Goal: Obtain resource: Obtain resource

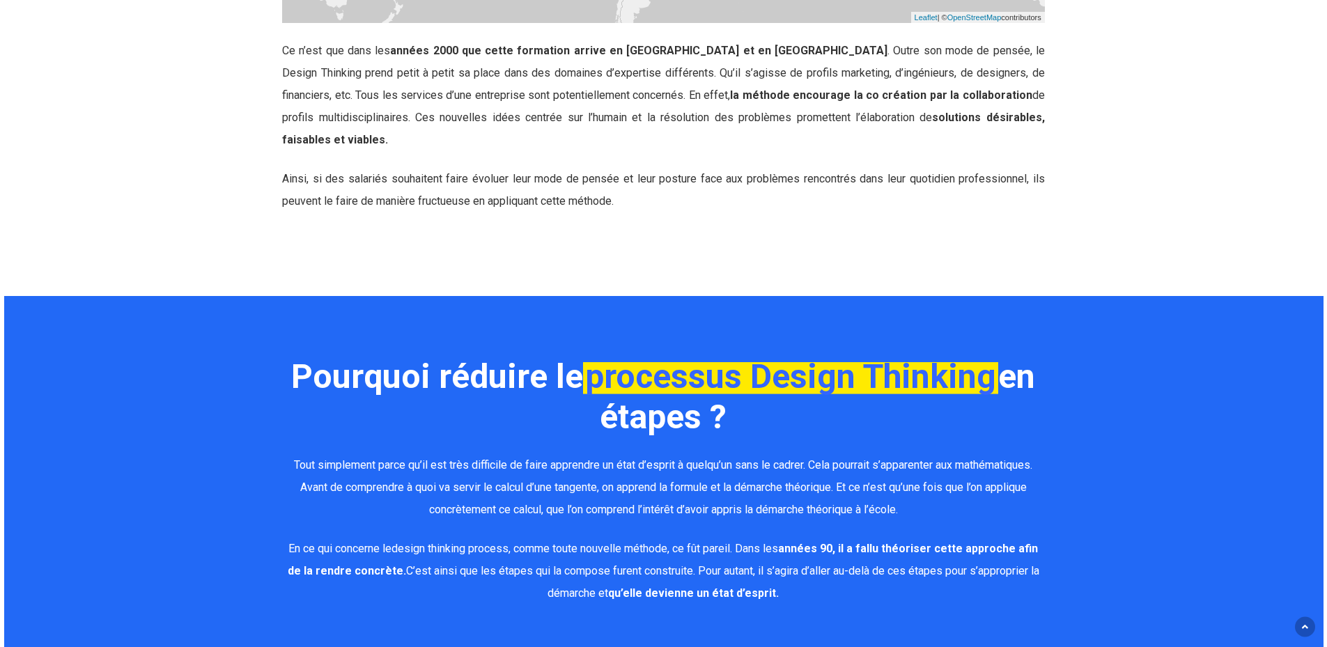
scroll to position [2369, 0]
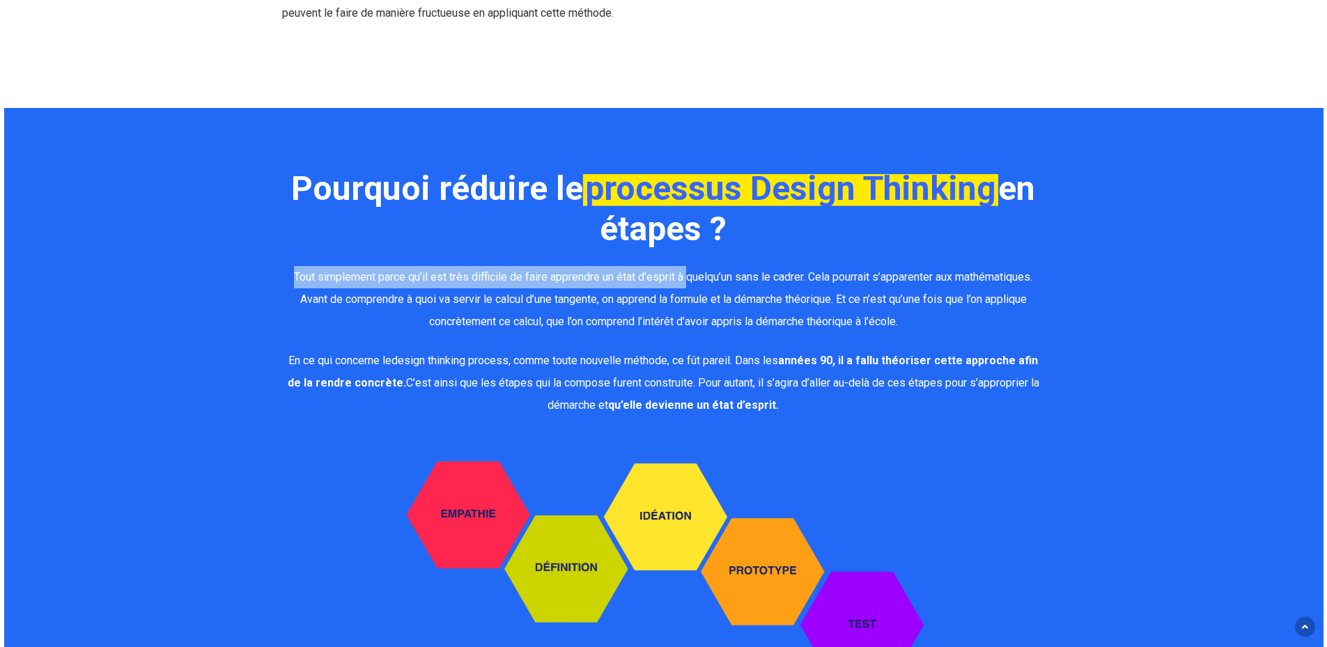
drag, startPoint x: 275, startPoint y: 260, endPoint x: 682, endPoint y: 266, distance: 407.7
click at [682, 266] on div "Pourquoi réduire le processus Design Thinking en étapes ? Tout simplement parce…" at bounding box center [664, 468] width 778 height 599
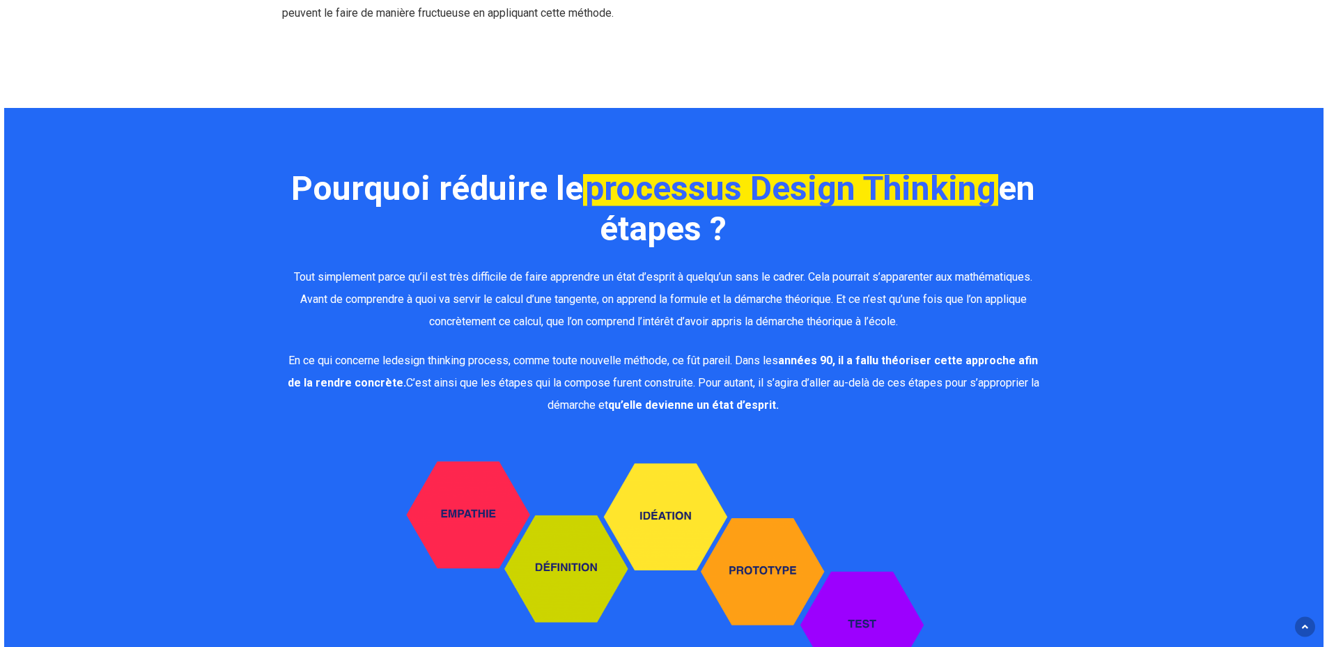
click at [486, 185] on b "Pourquoi réduire le processus Design Thinking en étapes ?" at bounding box center [663, 209] width 744 height 80
drag, startPoint x: 330, startPoint y: 183, endPoint x: 330, endPoint y: 194, distance: 11.8
click at [330, 194] on h2 "Pourquoi réduire le processus Design Thinking en étapes ?" at bounding box center [663, 209] width 763 height 81
click at [298, 169] on b "Pourquoi réduire le processus Design Thinking en étapes ?" at bounding box center [663, 209] width 744 height 80
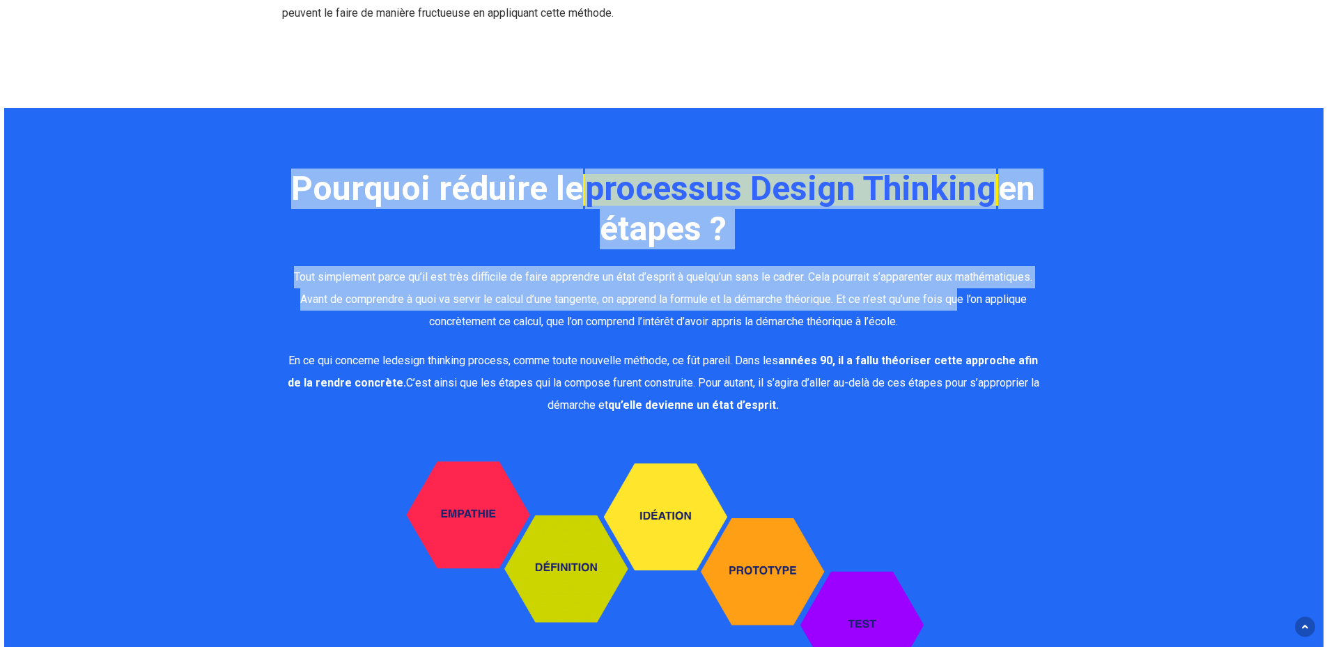
drag, startPoint x: 288, startPoint y: 164, endPoint x: 966, endPoint y: 279, distance: 687.6
click at [966, 279] on div "Pourquoi réduire le processus Design Thinking en étapes ? Tout simplement parce…" at bounding box center [663, 468] width 763 height 599
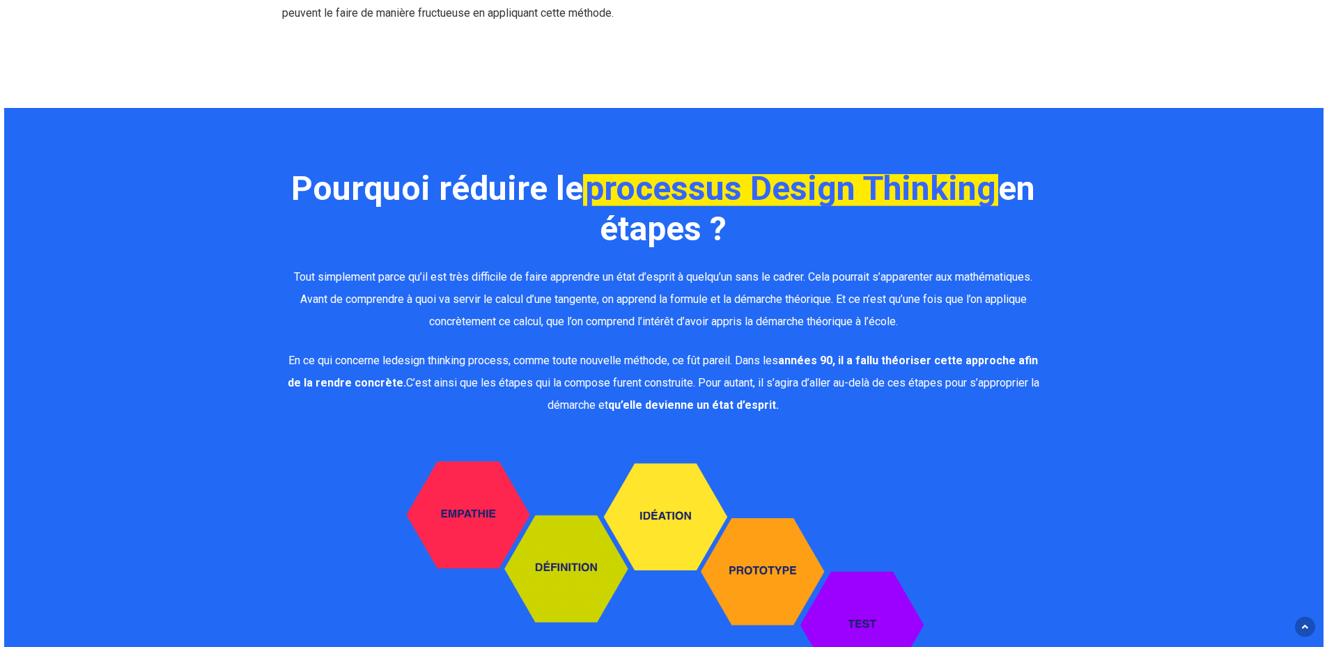
click at [650, 320] on p "Tout simplement parce qu’il est très difficile de faire apprendre un état d’esp…" at bounding box center [663, 308] width 763 height 84
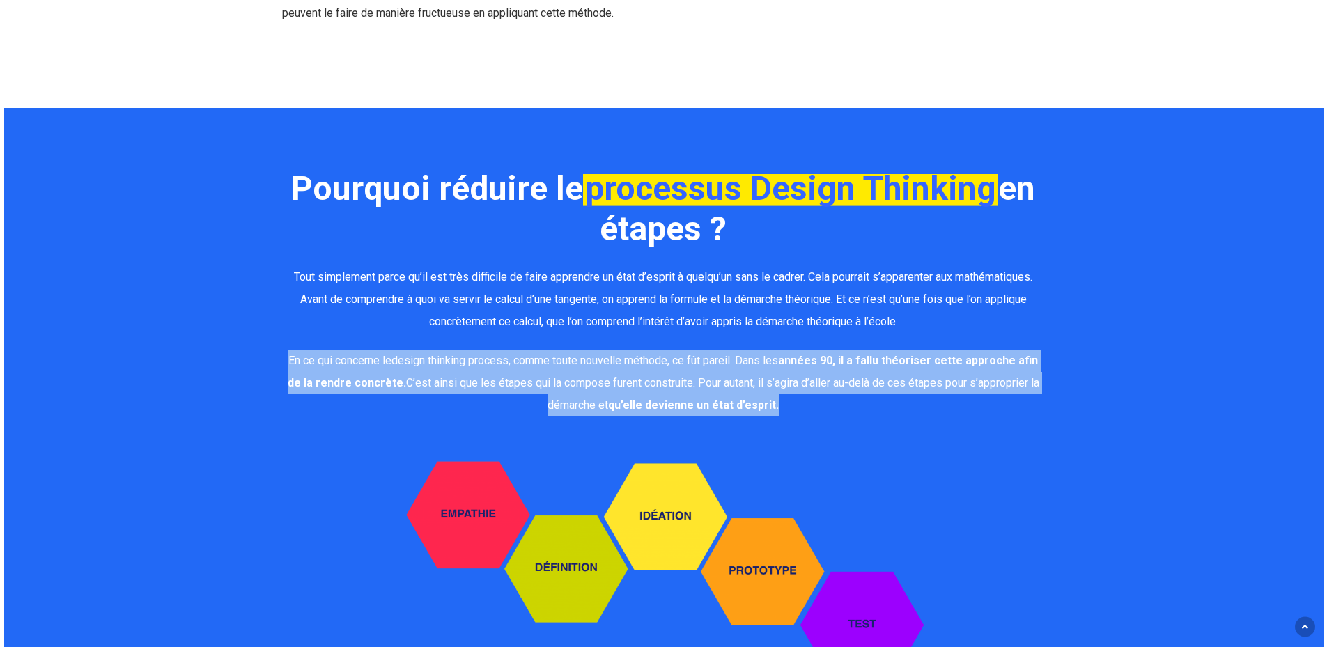
drag, startPoint x: 287, startPoint y: 342, endPoint x: 780, endPoint y: 389, distance: 495.5
click at [780, 389] on div "Pourquoi réduire le processus Design Thinking en étapes ? Tout simplement parce…" at bounding box center [664, 468] width 778 height 599
copy span "En ce qui concerne le design thinking process , comme toute nouvelle méthode, c…"
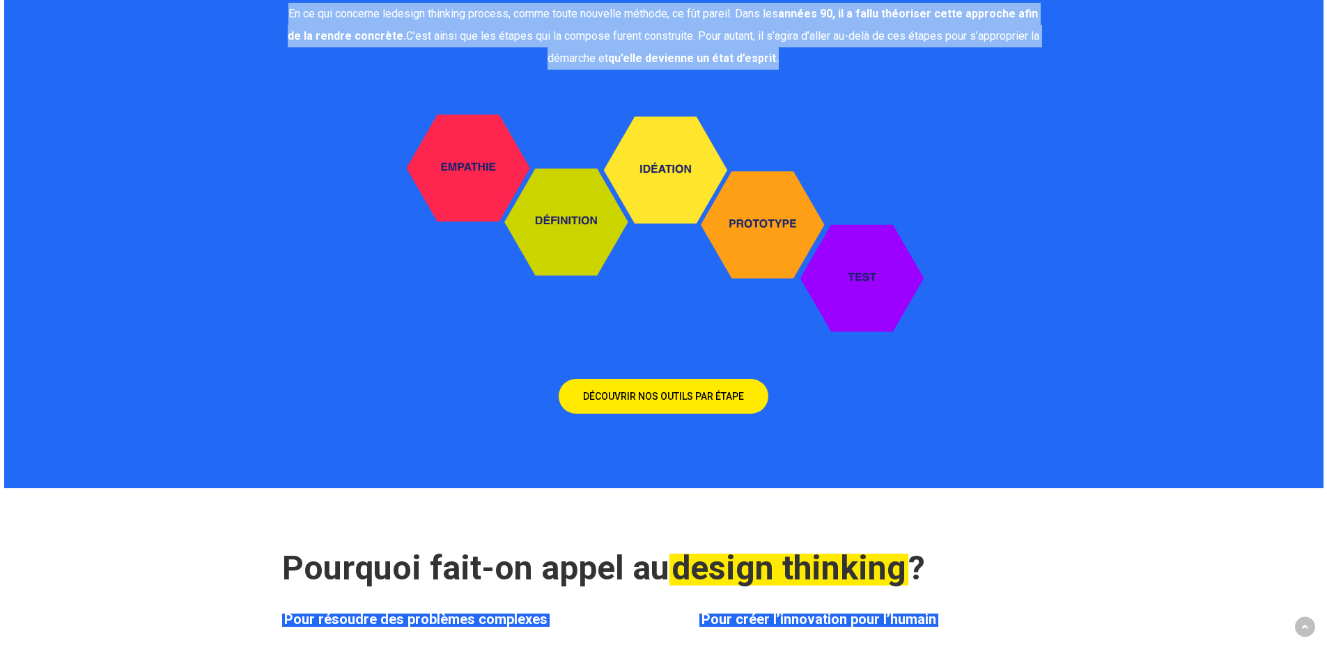
scroll to position [2717, 0]
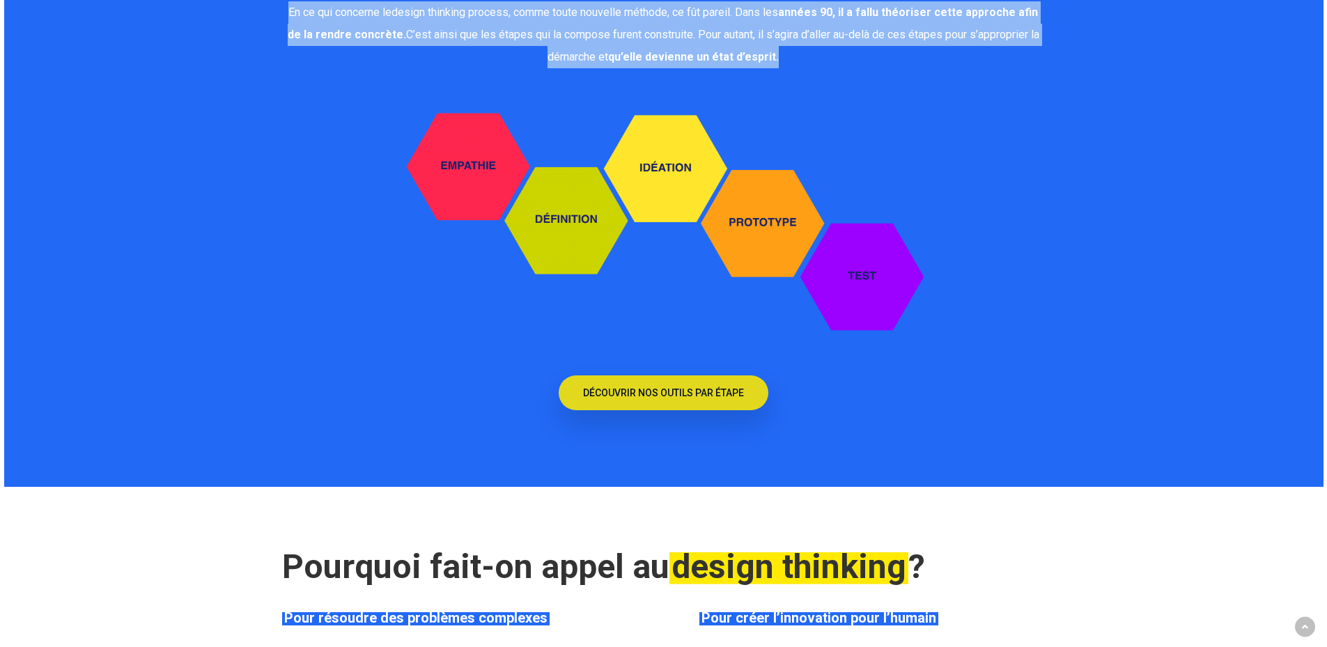
click at [663, 386] on span "DÉCOUVRIR NOS OUTILS PAR ÉTAPE" at bounding box center [663, 393] width 161 height 14
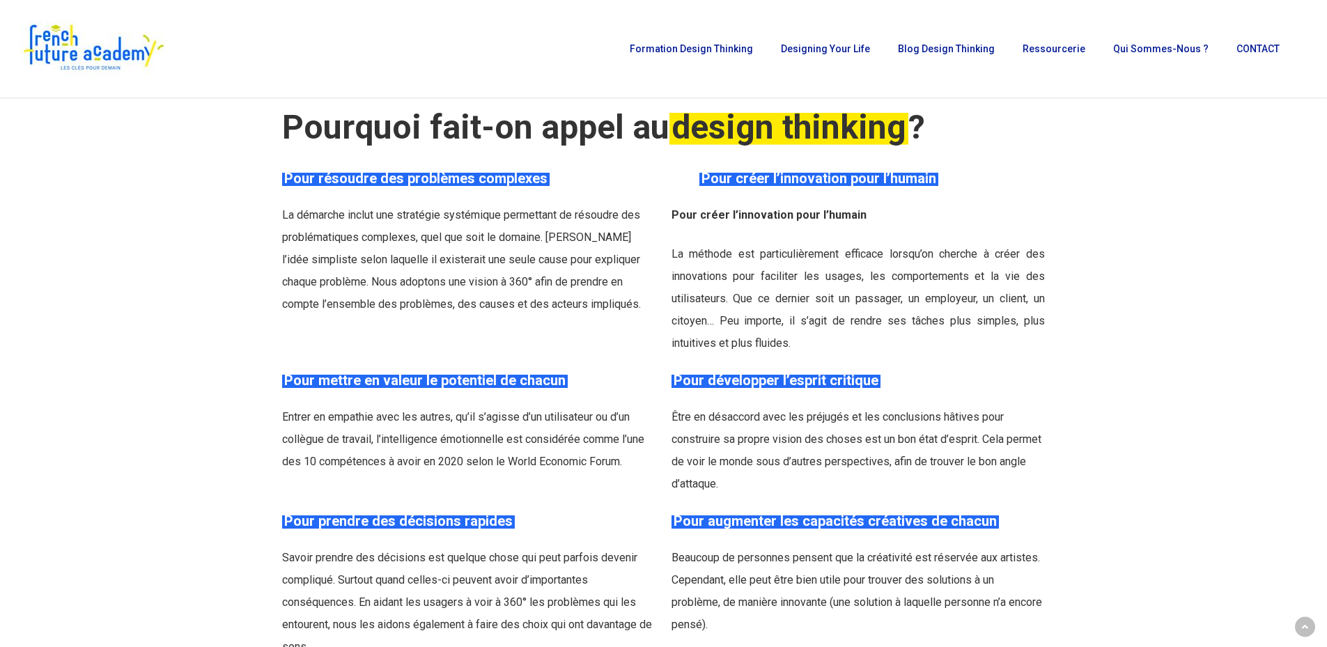
scroll to position [3066, 0]
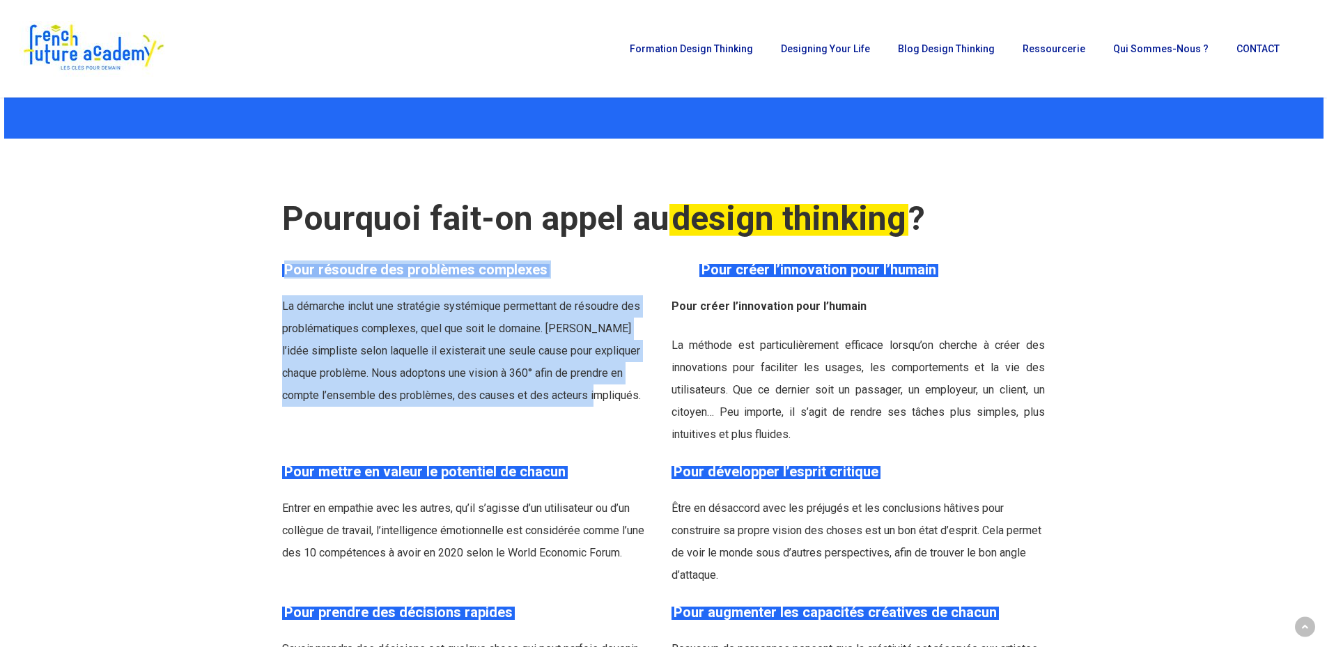
drag, startPoint x: 286, startPoint y: 248, endPoint x: 530, endPoint y: 371, distance: 273.3
click at [530, 371] on div "Pour résoudre des problèmes complexes La démarche inclut une stratégie systémiq…" at bounding box center [468, 334] width 373 height 146
copy div "Pour résoudre des problèmes complexes La démarche inclut une stratégie systémiq…"
click at [482, 300] on span "La démarche inclut une stratégie systémique permettant de résoudre des probléma…" at bounding box center [461, 351] width 359 height 102
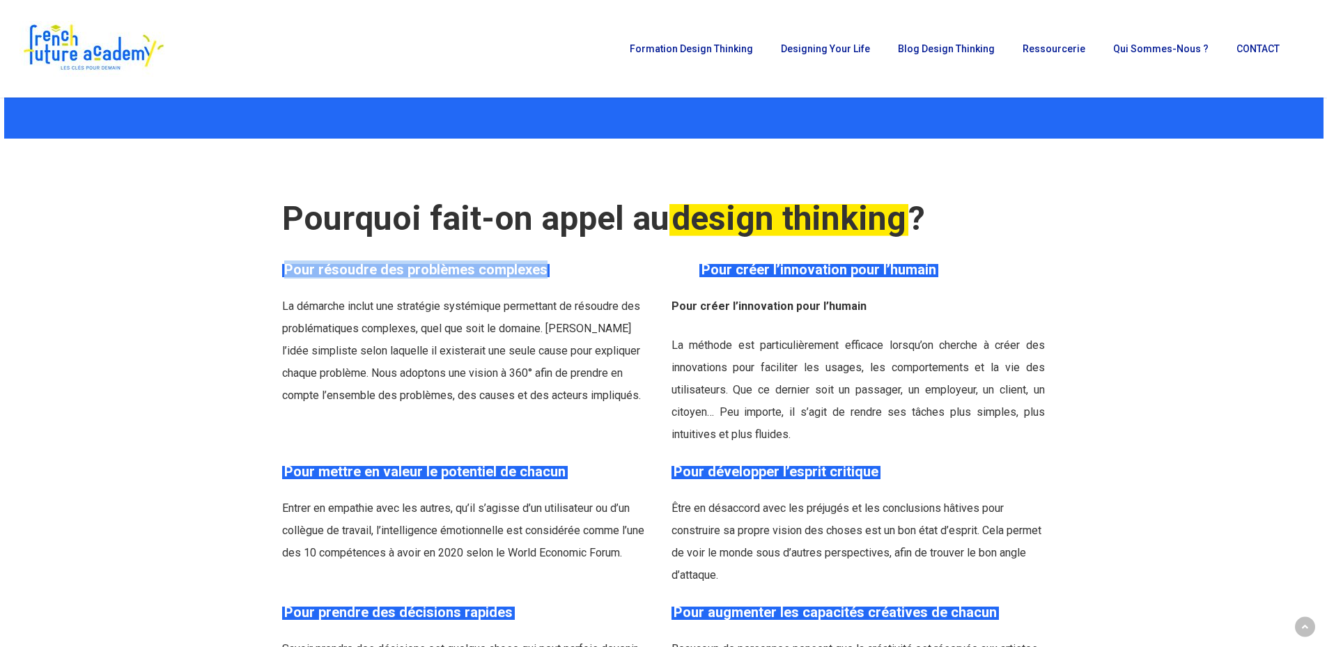
drag, startPoint x: 555, startPoint y: 254, endPoint x: 278, endPoint y: 260, distance: 277.4
click at [278, 261] on div "Pour résoudre des problèmes complexes La démarche inclut une stratégie systémiq…" at bounding box center [469, 353] width 389 height 185
click at [519, 442] on div "Pourquoi fait-on appel au design thinking ? Pour résoudre des problèmes complex…" at bounding box center [663, 444] width 763 height 612
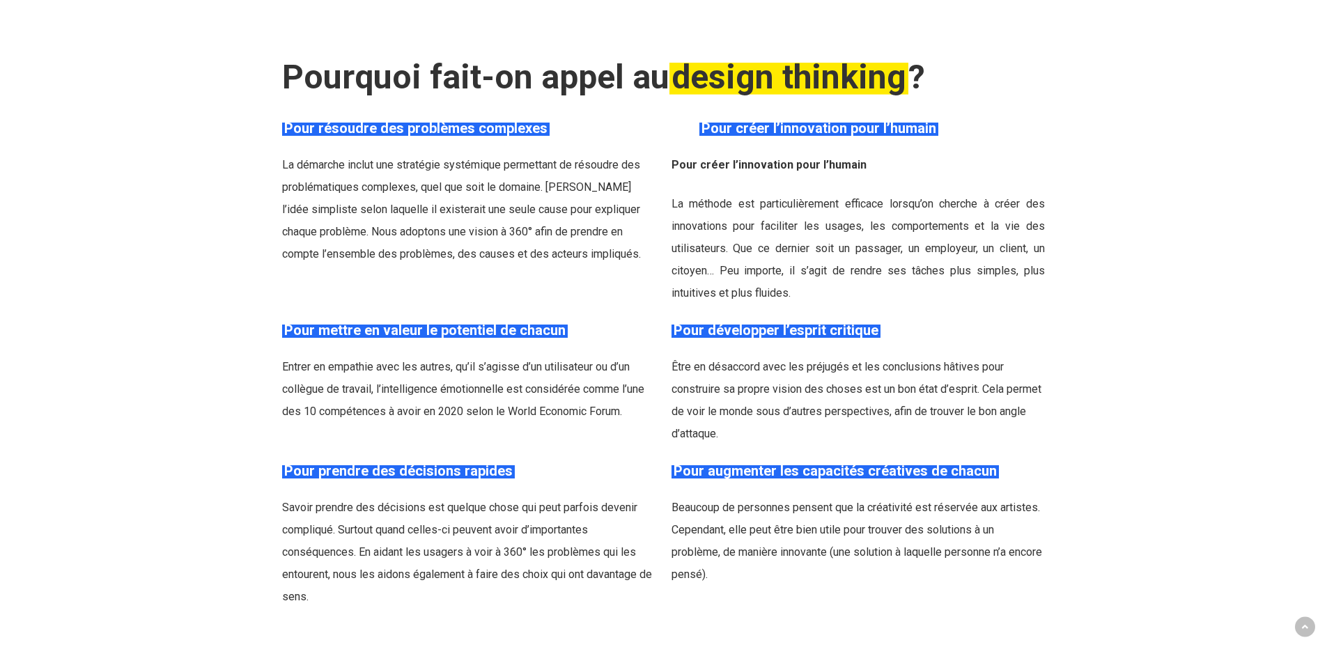
scroll to position [3275, 0]
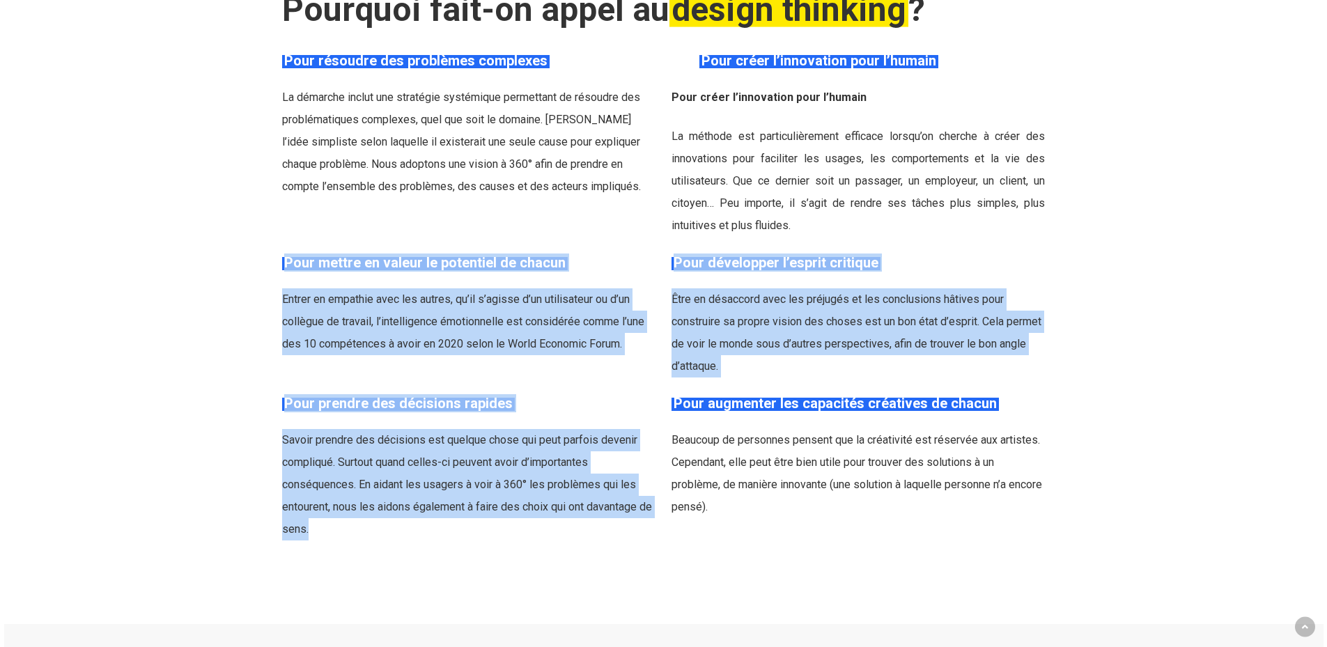
drag, startPoint x: 278, startPoint y: 249, endPoint x: 468, endPoint y: 514, distance: 325.6
click at [469, 514] on div "Pourquoi fait-on appel au design thinking ? Pour résoudre des problèmes complex…" at bounding box center [663, 235] width 763 height 612
drag, startPoint x: 436, startPoint y: 507, endPoint x: 406, endPoint y: 453, distance: 61.8
click at [438, 507] on p "Savoir prendre des décisions est quelque chose qui peut parfois devenir compliq…" at bounding box center [468, 484] width 373 height 111
drag, startPoint x: 308, startPoint y: 288, endPoint x: 376, endPoint y: 250, distance: 78.3
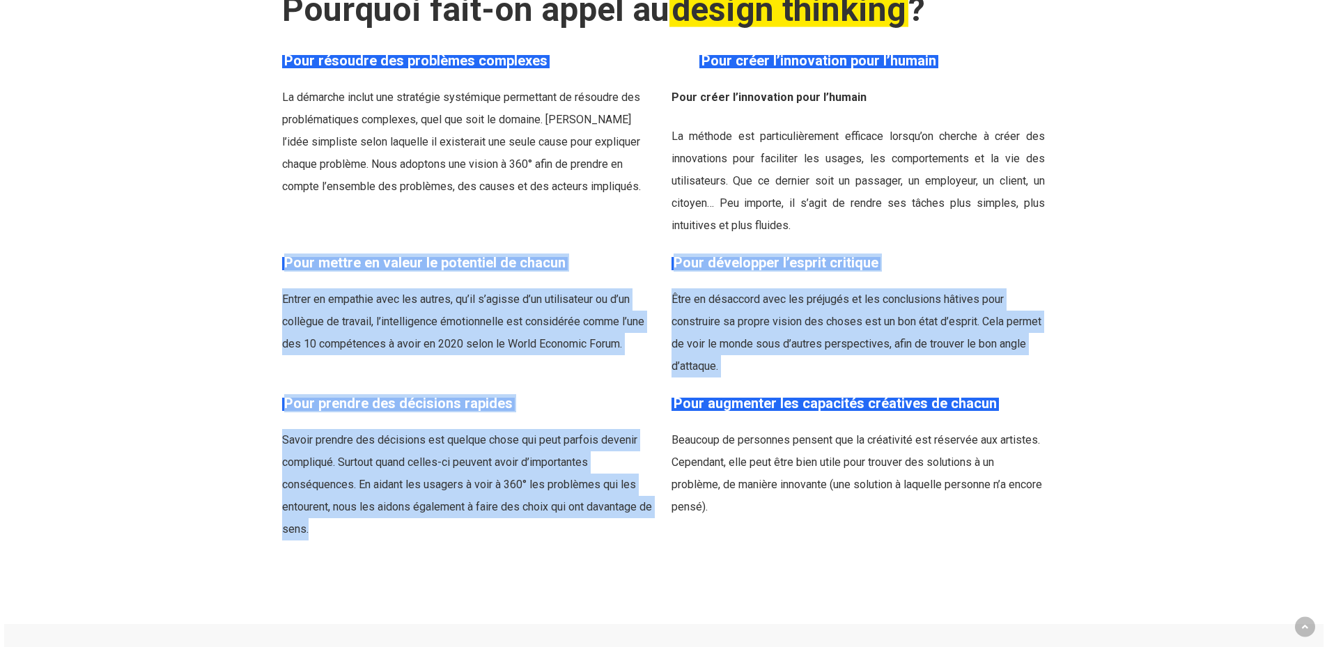
click at [309, 288] on p "Entrer en empathie avec les autres, qu’il s’agisse d’un utilisateur ou d’un col…" at bounding box center [468, 321] width 373 height 67
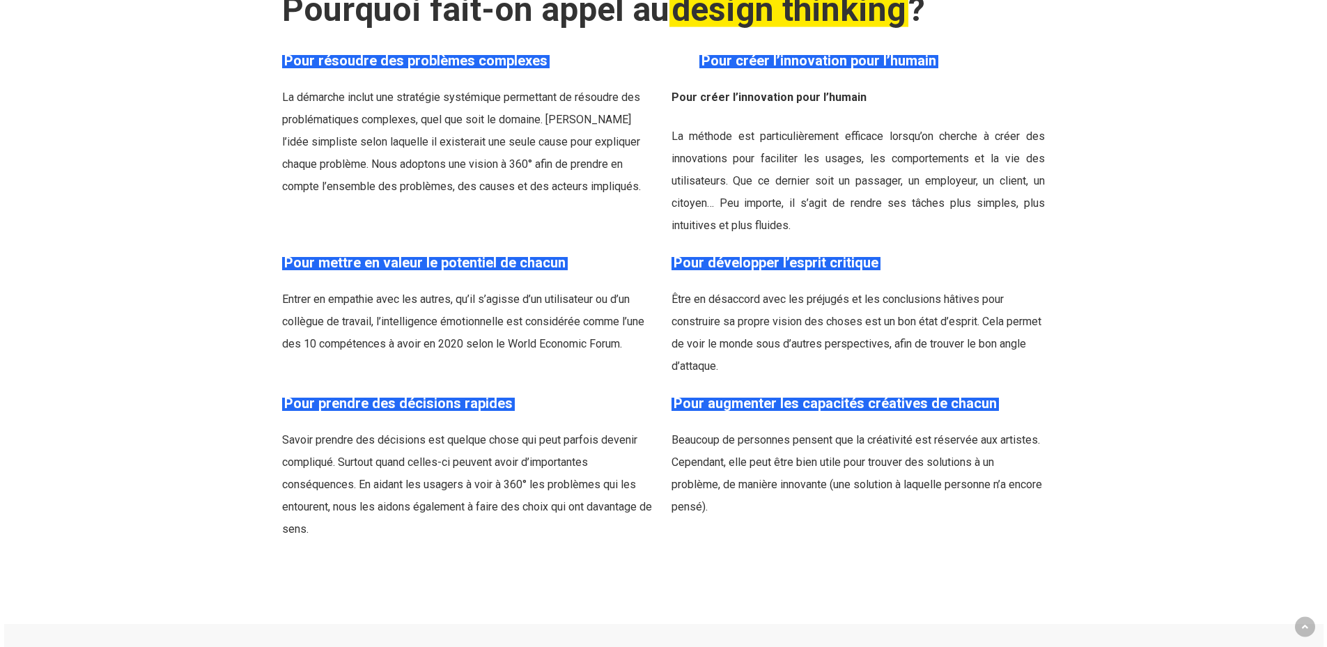
click at [612, 148] on span "La démarche inclut une stratégie systémique permettant de résoudre des probléma…" at bounding box center [461, 142] width 359 height 102
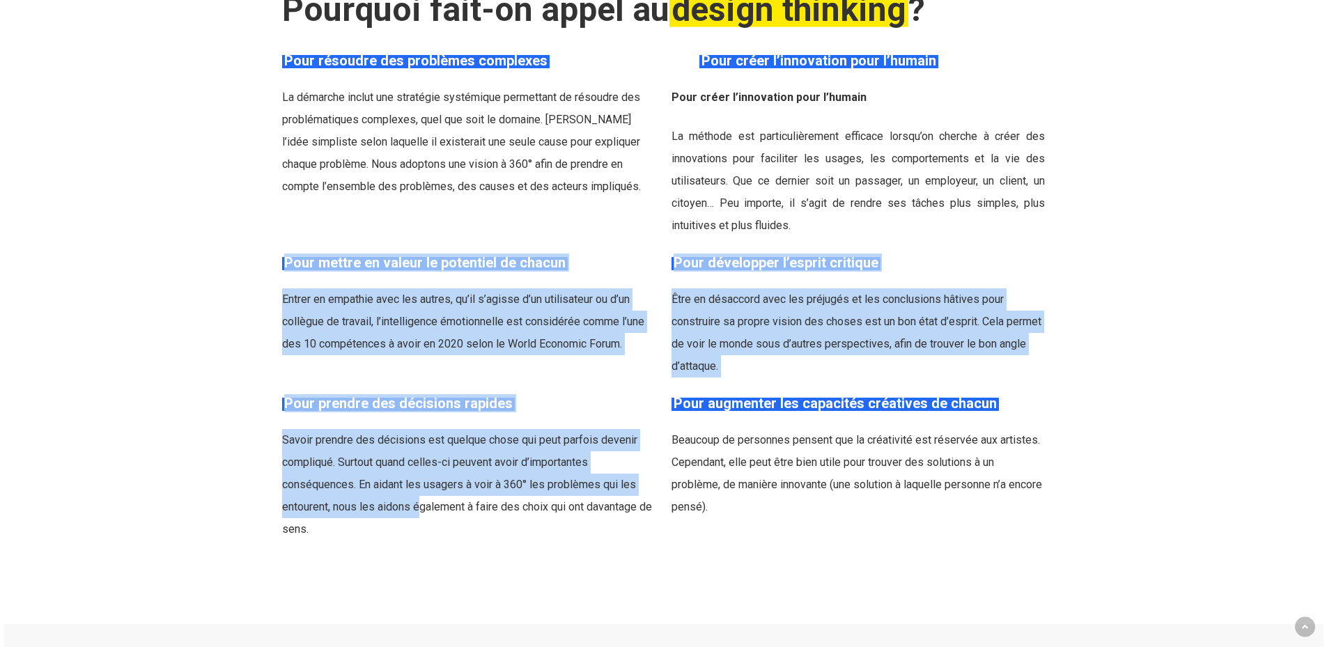
drag, startPoint x: 279, startPoint y: 243, endPoint x: 402, endPoint y: 432, distance: 225.5
click at [419, 488] on div "Pourquoi fait-on appel au design thinking ? Pour résoudre des problèmes complex…" at bounding box center [663, 235] width 763 height 612
click at [604, 334] on p "Entrer en empathie avec les autres, qu’il s’agisse d’un utilisateur ou d’un col…" at bounding box center [468, 321] width 373 height 67
click at [635, 331] on p "Entrer en empathie avec les autres, qu’il s’agisse d’un utilisateur ou d’un col…" at bounding box center [468, 321] width 373 height 67
drag, startPoint x: 597, startPoint y: 329, endPoint x: 398, endPoint y: 226, distance: 224.1
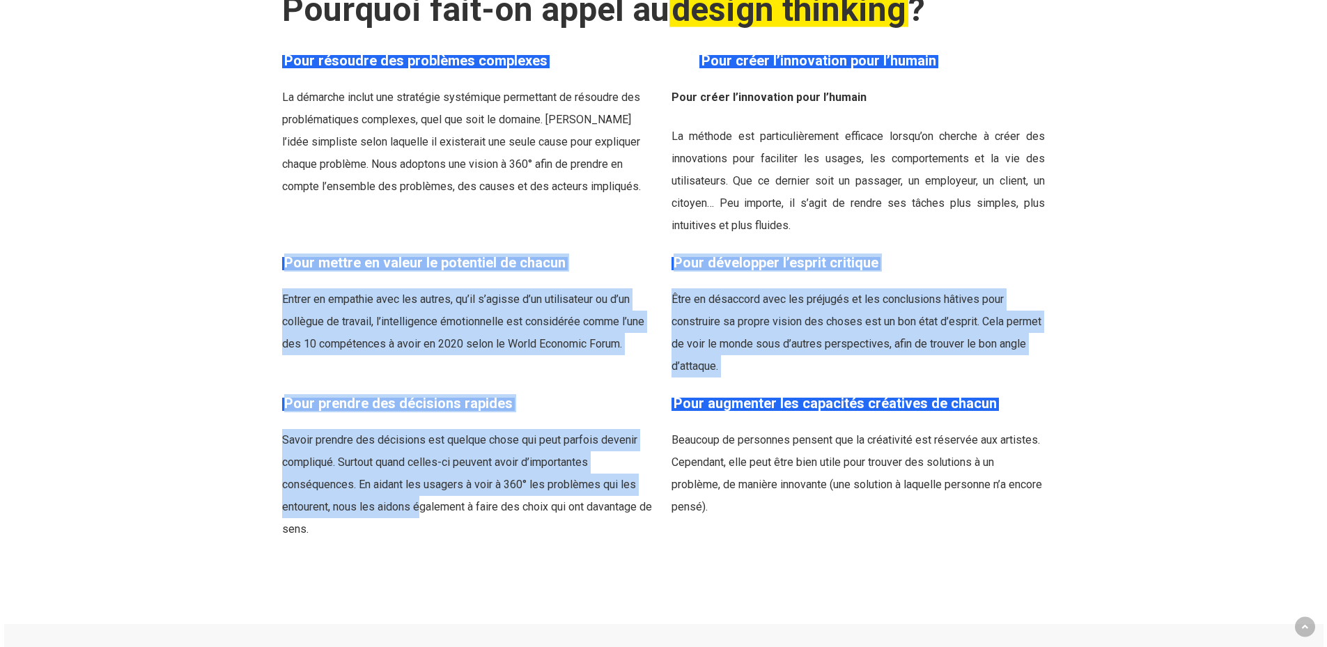
click at [595, 329] on span "Entrer en empathie avec les autres, qu’il s’agisse d’un utilisateur ou d’un col…" at bounding box center [463, 322] width 362 height 58
click at [392, 219] on div "Pourquoi fait-on appel au design thinking ? Pour résoudre des problèmes complex…" at bounding box center [663, 235] width 763 height 612
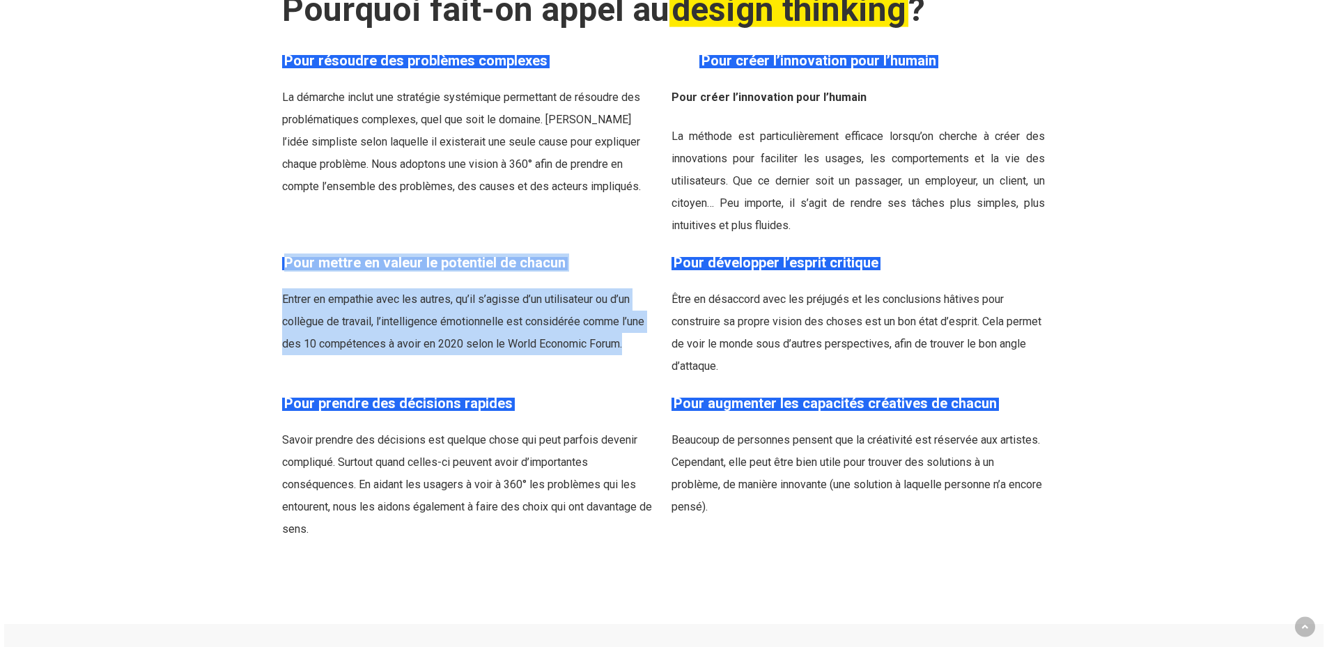
drag, startPoint x: 281, startPoint y: 237, endPoint x: 628, endPoint y: 335, distance: 360.6
click at [628, 335] on div "Pour mettre en valeur le potentiel de chacun Entrer en empathie avec les autres…" at bounding box center [469, 316] width 389 height 124
copy div "Pour mettre en valeur le potentiel de chacun Entrer en empathie avec les autres…"
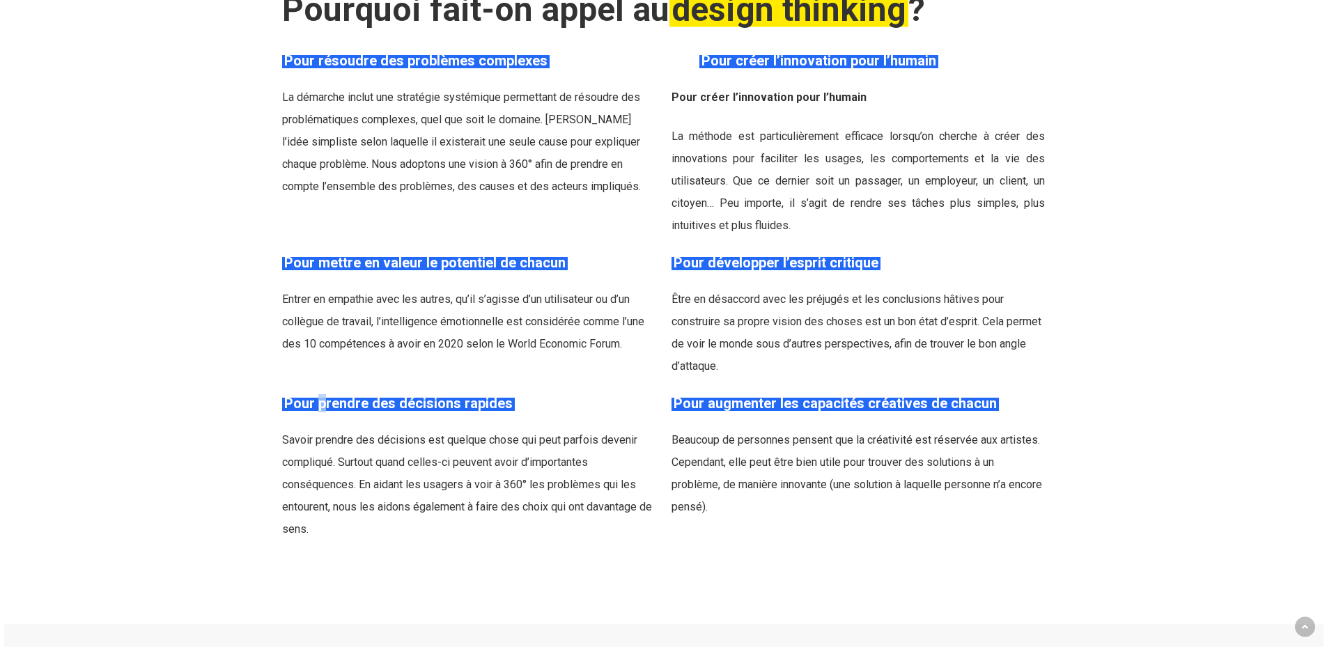
click at [323, 369] on div "Pourquoi fait-on appel au design thinking ? Pour résoudre des problèmes complex…" at bounding box center [663, 235] width 763 height 612
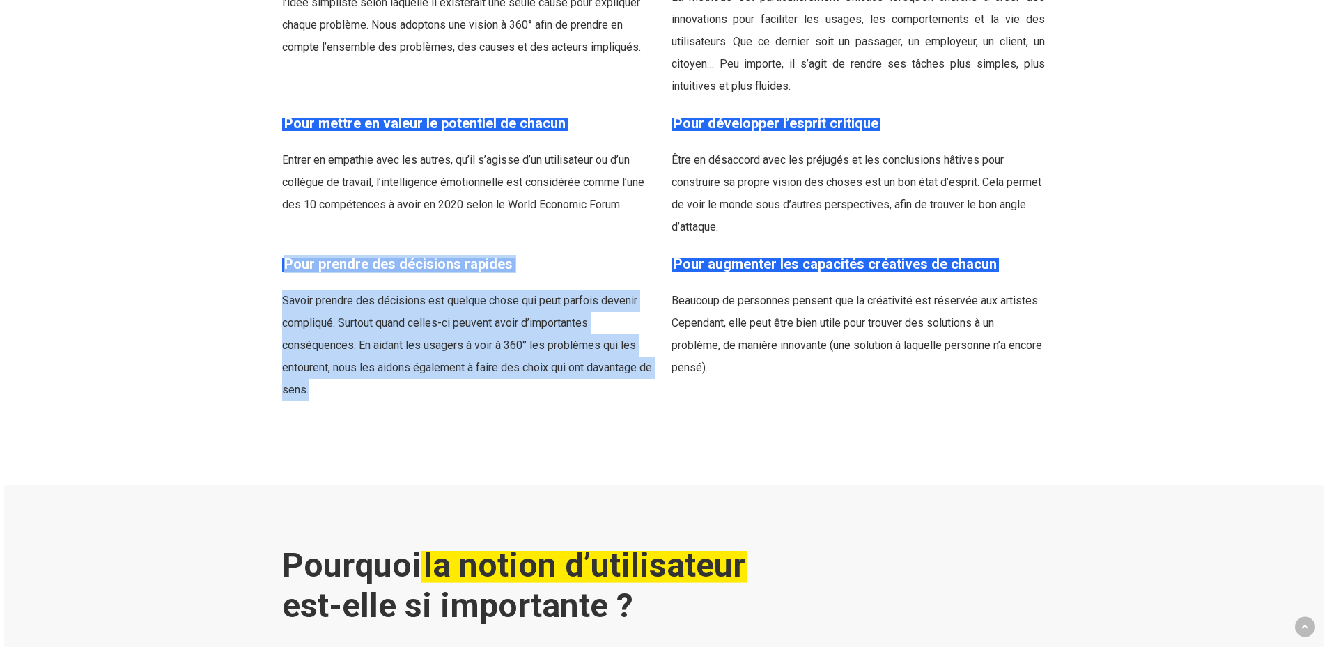
drag, startPoint x: 281, startPoint y: 248, endPoint x: 371, endPoint y: 364, distance: 146.6
click at [371, 364] on div "Pour prendre des décisions rapides Savoir prendre des décisions est quelque cho…" at bounding box center [469, 328] width 389 height 146
copy div "Pour prendre des décisions rapides Savoir prendre des décisions est quelque cho…"
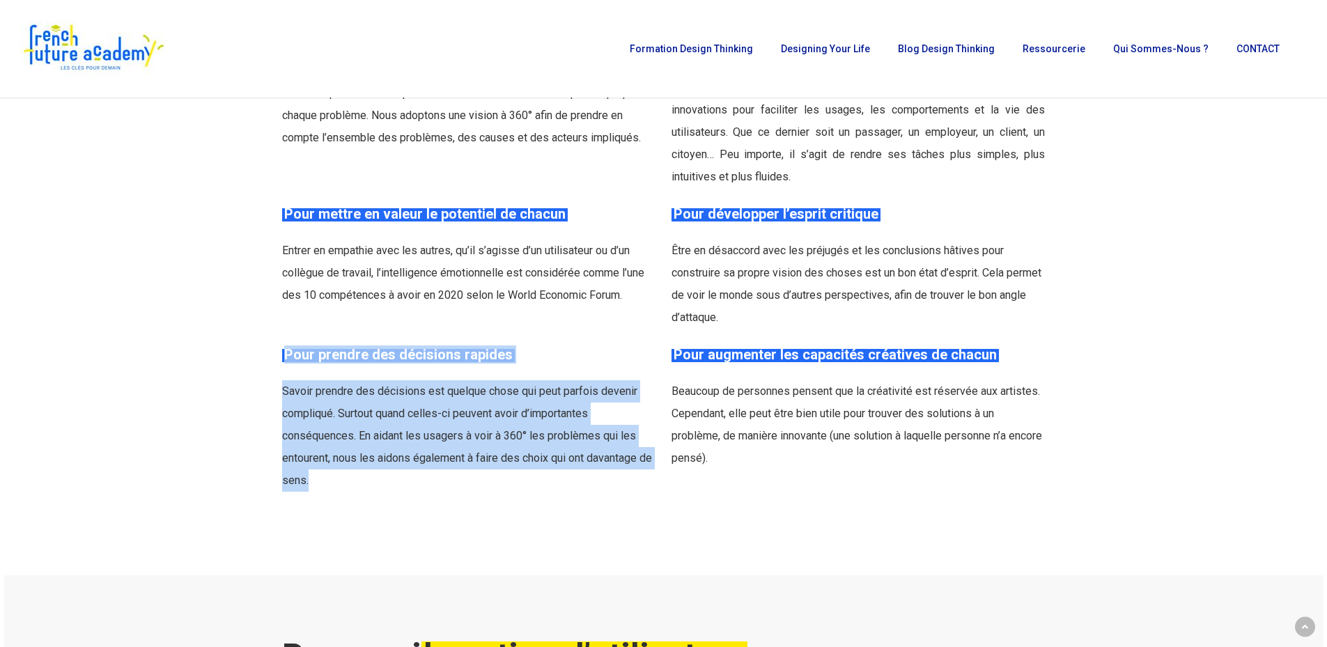
scroll to position [3135, 0]
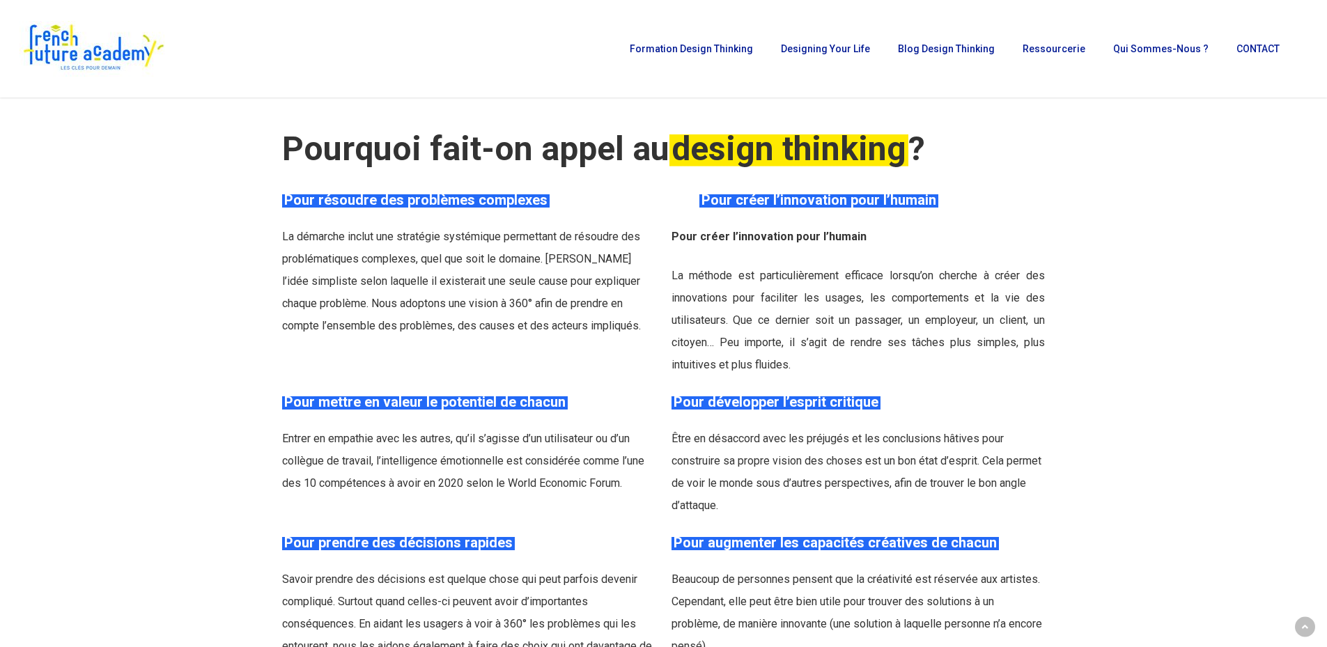
click at [706, 192] on em "Pour créer l’innovation pour l’humain" at bounding box center [819, 200] width 239 height 17
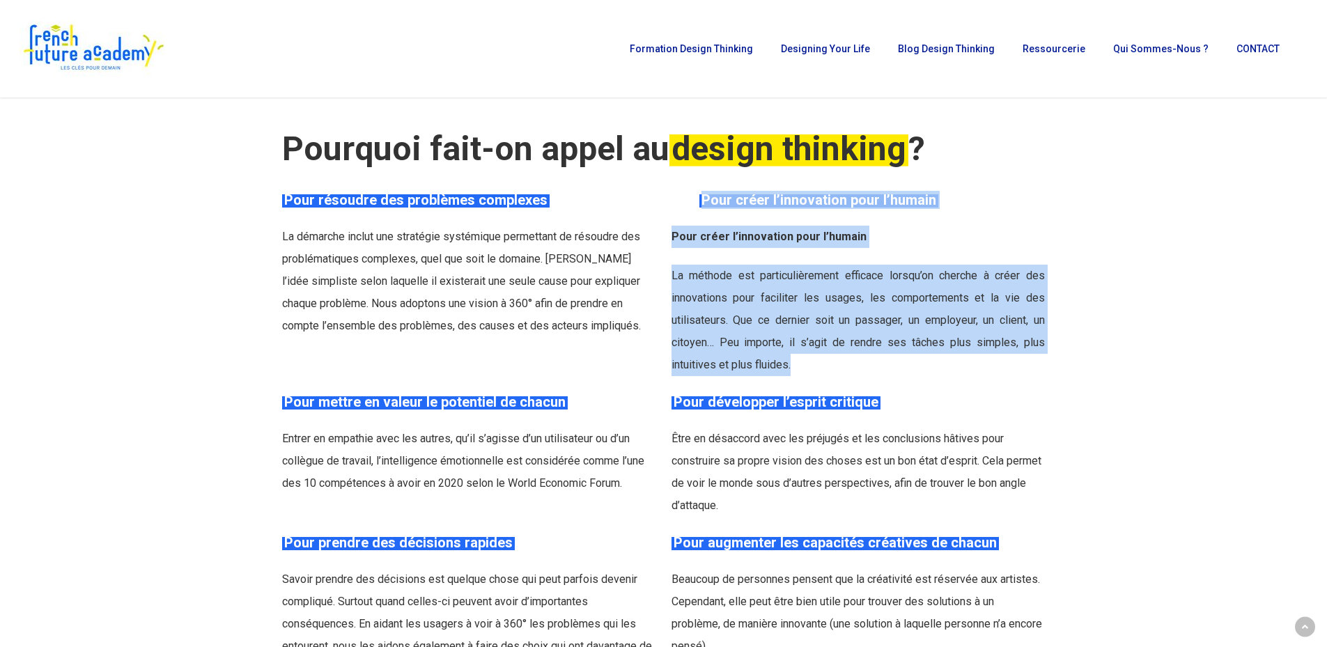
drag, startPoint x: 704, startPoint y: 179, endPoint x: 889, endPoint y: 352, distance: 252.9
click at [898, 354] on div "Pour créer l’innovation pour l’humain Pour créer l’innovation pour l’humain La …" at bounding box center [858, 283] width 373 height 185
copy div "Pour créer l’innovation pour l’humain Pour créer l’innovation pour l’humain La …"
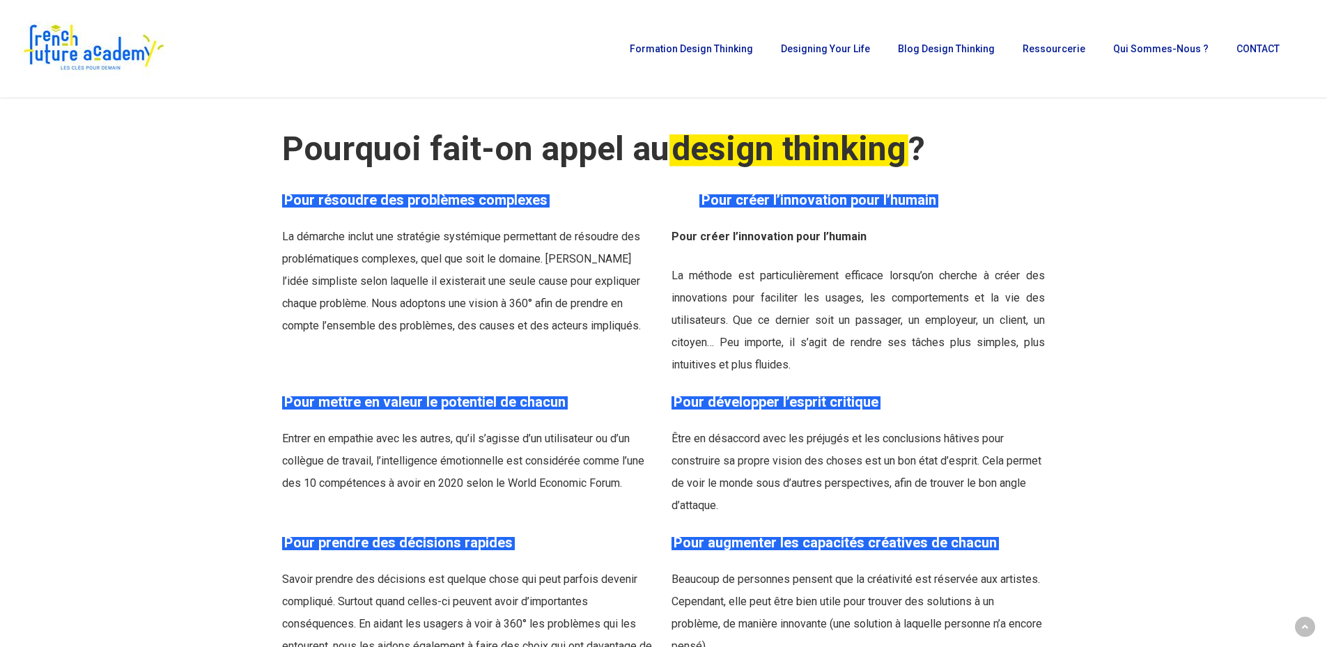
click at [801, 372] on div "Pourquoi fait-on appel au design thinking ? Pour résoudre des problèmes complex…" at bounding box center [663, 374] width 763 height 612
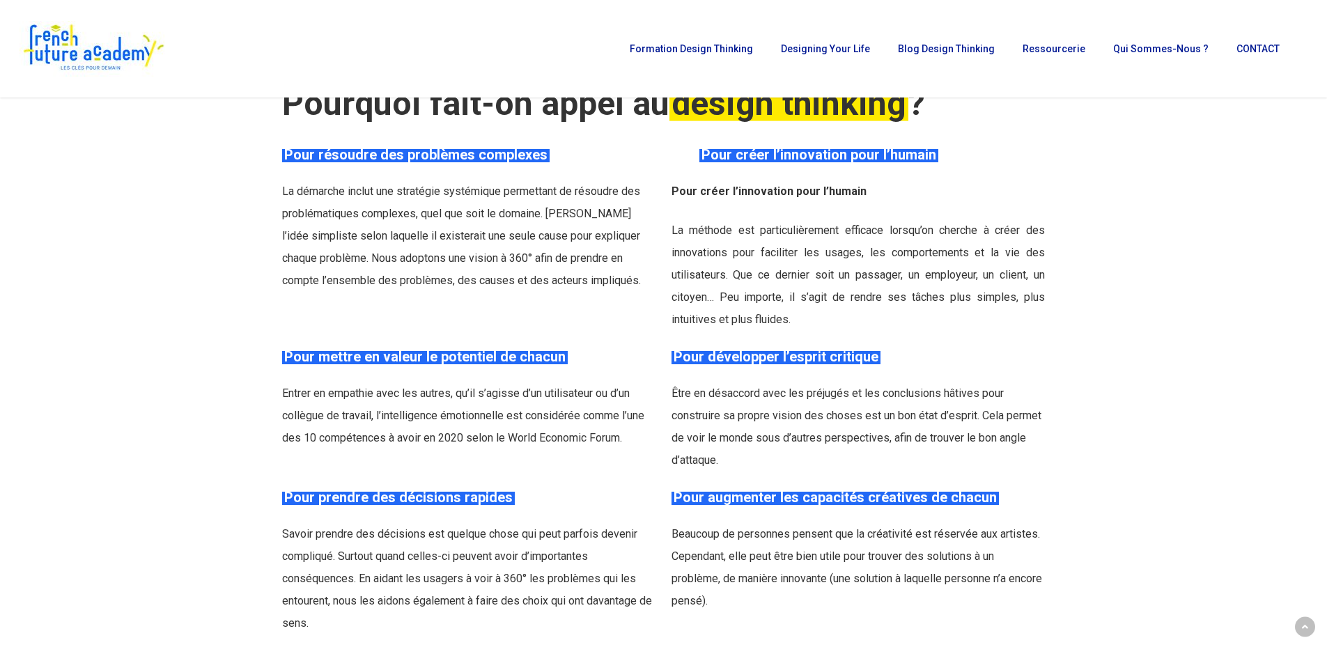
scroll to position [3205, 0]
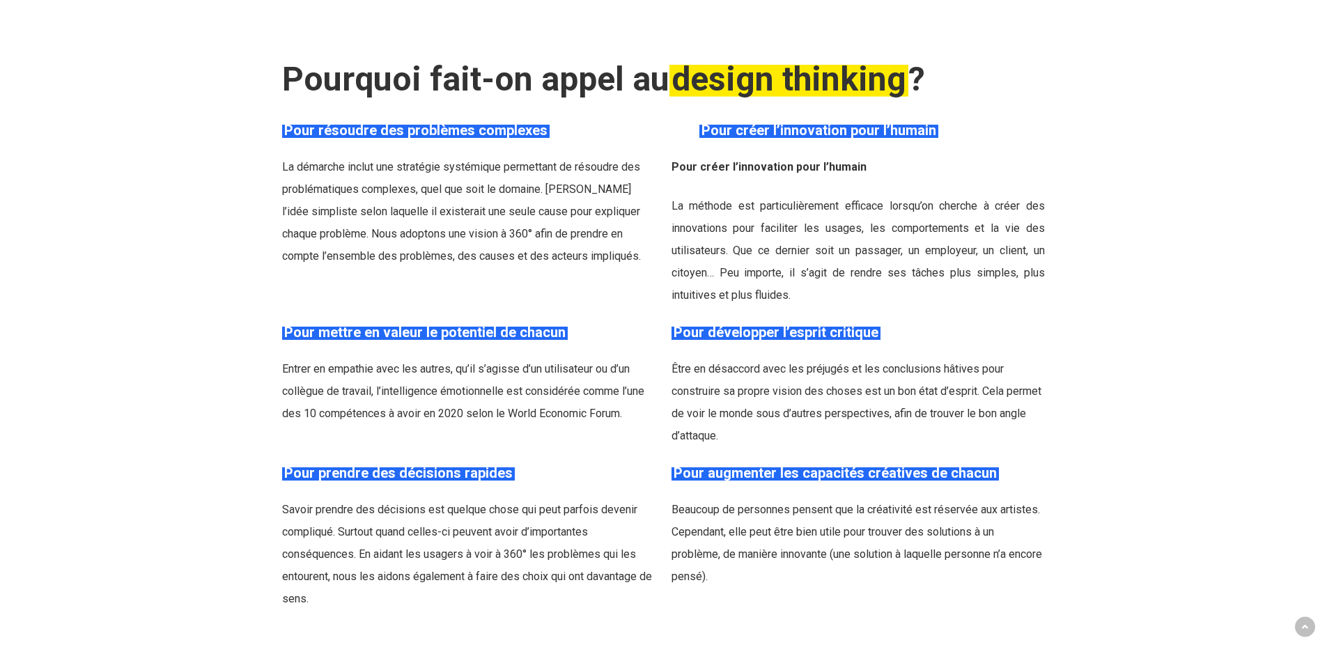
click at [677, 324] on strong "Pour développer l’esprit critique" at bounding box center [776, 332] width 205 height 17
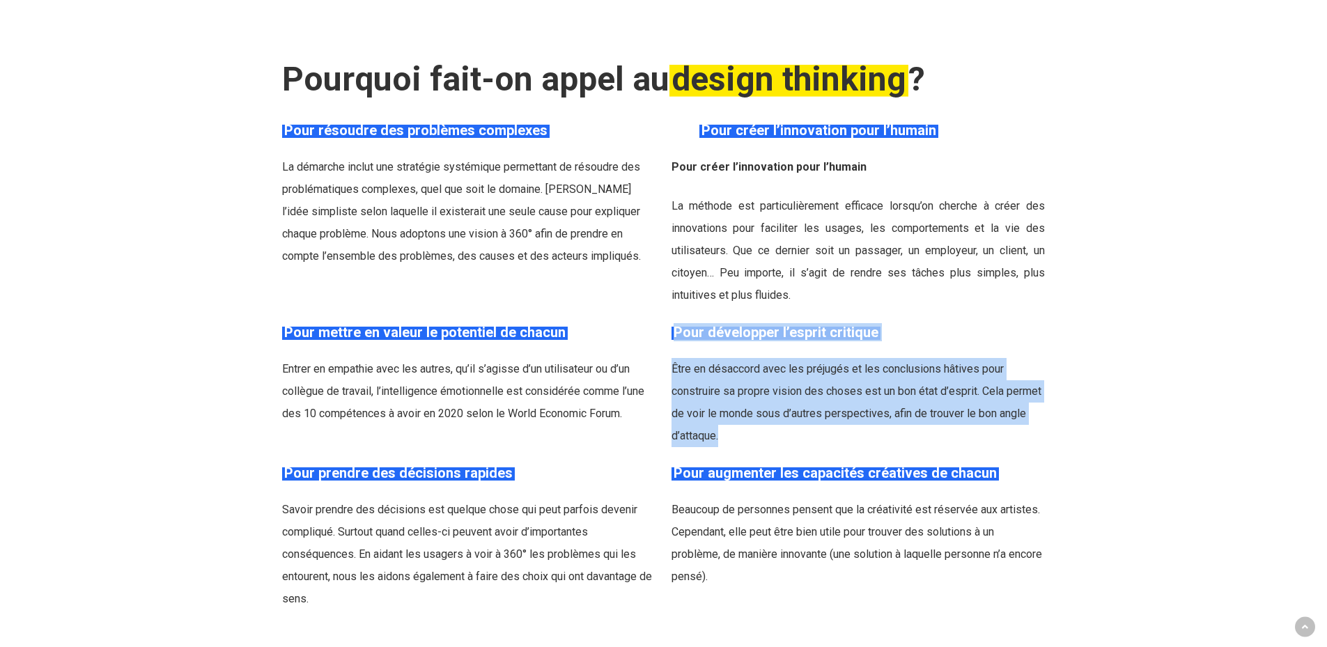
drag, startPoint x: 666, startPoint y: 313, endPoint x: 962, endPoint y: 424, distance: 316.4
click at [962, 424] on div "Pour développer l’esprit critique Être en désaccord avec les préjugés et les co…" at bounding box center [857, 385] width 389 height 124
copy div "Pour développer l’esprit critique Être en désaccord avec les préjugés et les co…"
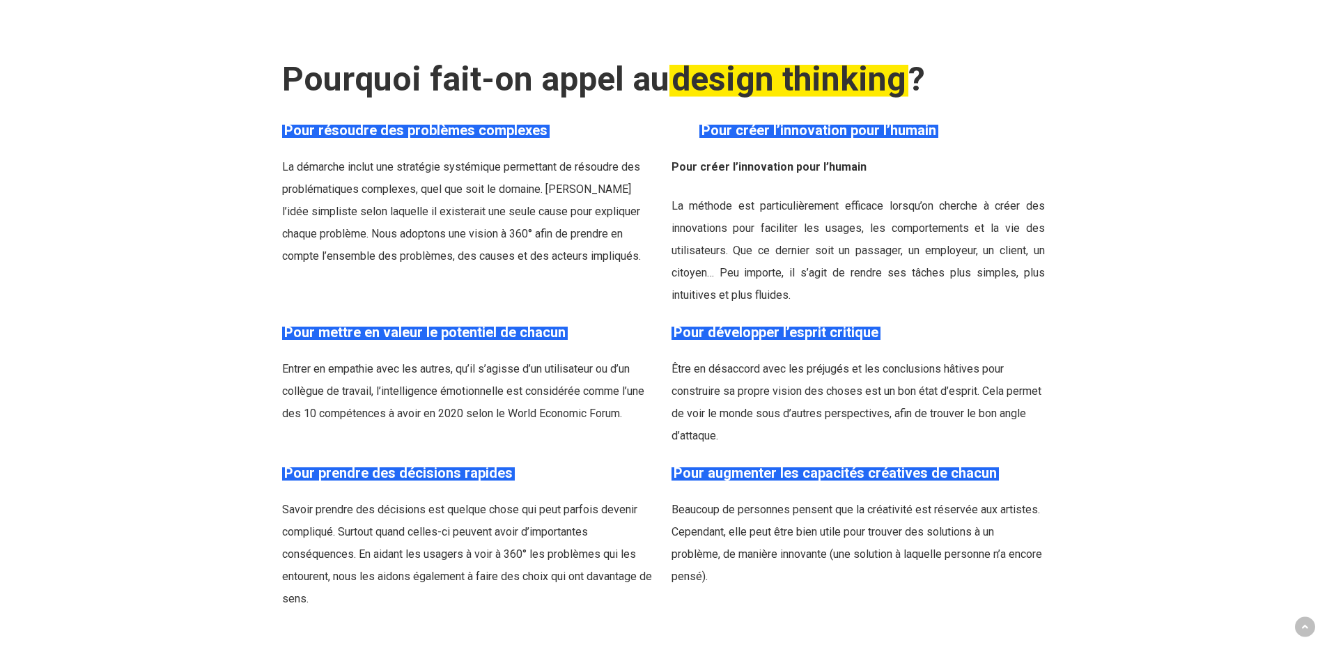
click at [714, 478] on div "Pour augmenter les capacités créatives de chacun Beaucoup de personnes pensent …" at bounding box center [858, 526] width 373 height 124
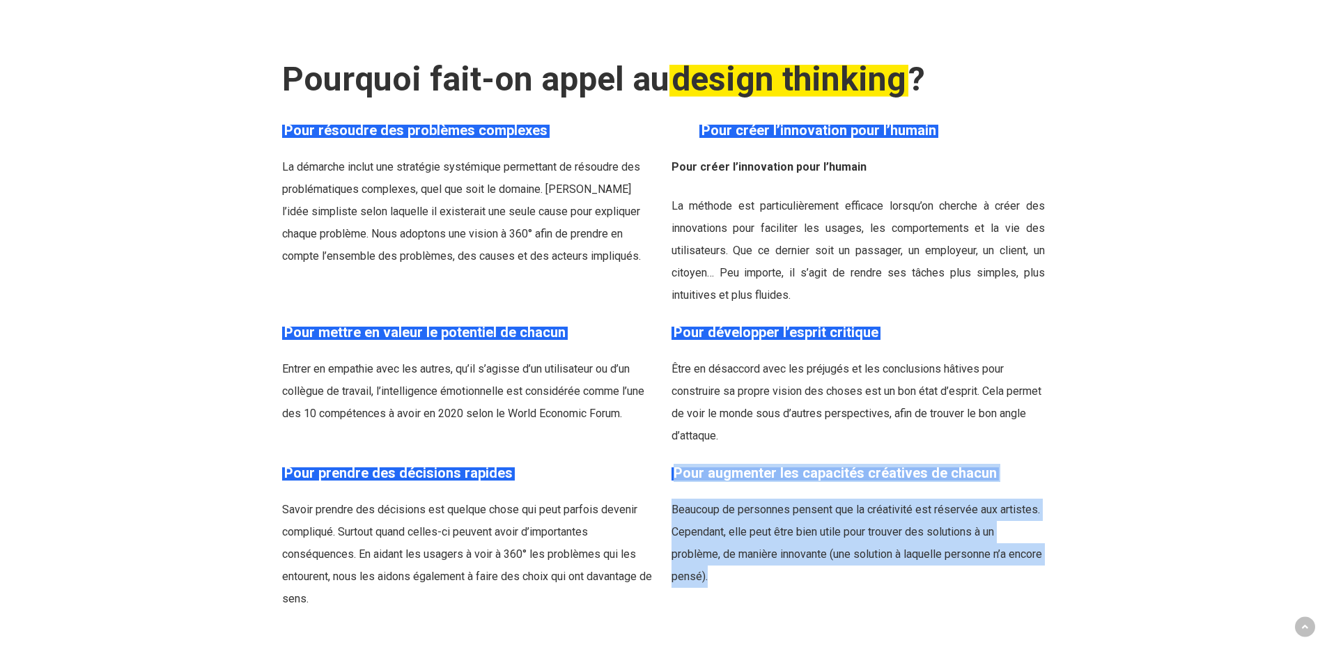
drag, startPoint x: 671, startPoint y: 455, endPoint x: 805, endPoint y: 578, distance: 182.5
click at [805, 578] on div "Pour augmenter les capacités créatives de chacun Beaucoup de personnes pensent …" at bounding box center [858, 537] width 373 height 146
copy div "Pour augmenter les capacités créatives de chacun Beaucoup de personnes pensent …"
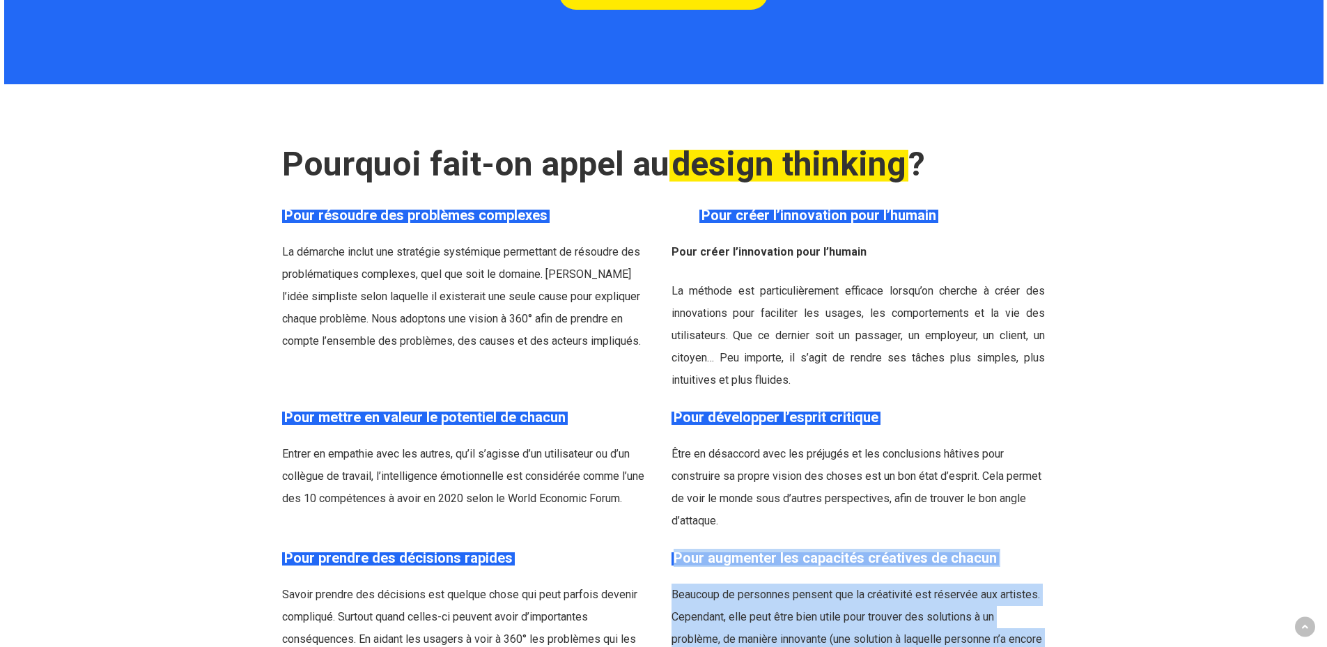
scroll to position [2787, 0]
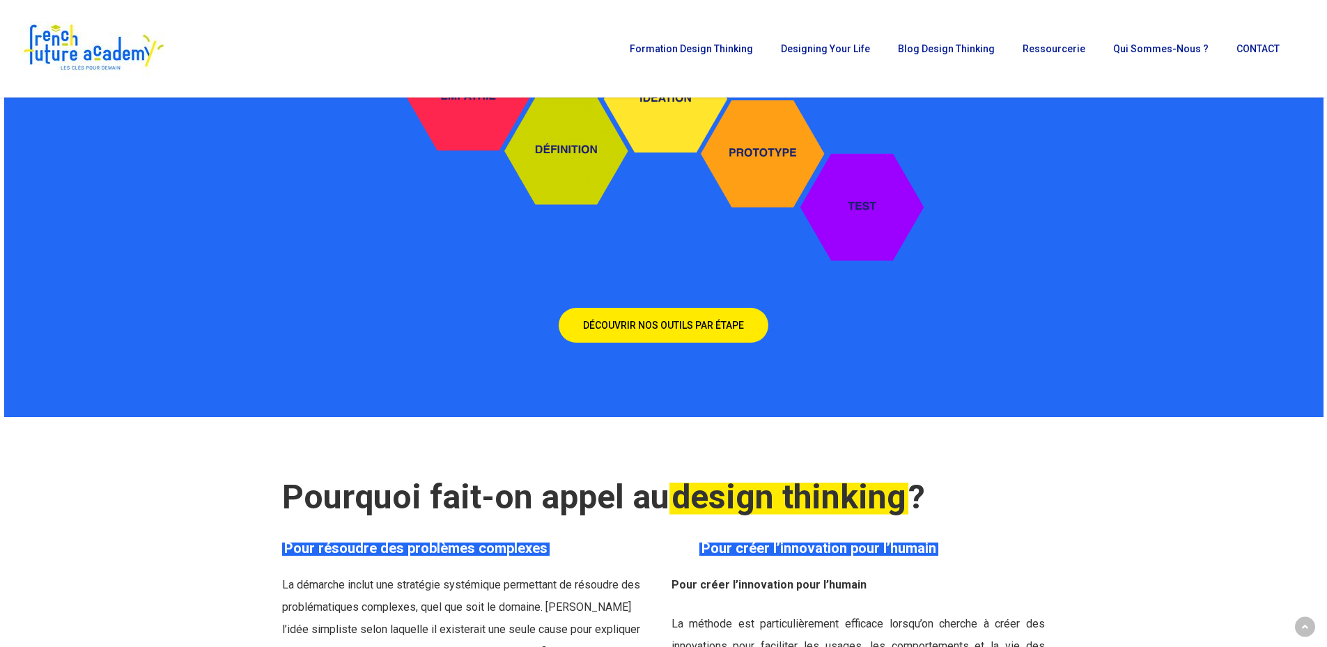
drag, startPoint x: 345, startPoint y: 484, endPoint x: 989, endPoint y: 464, distance: 644.1
copy div "Pourquoi fait-on appel au design thinking ?"
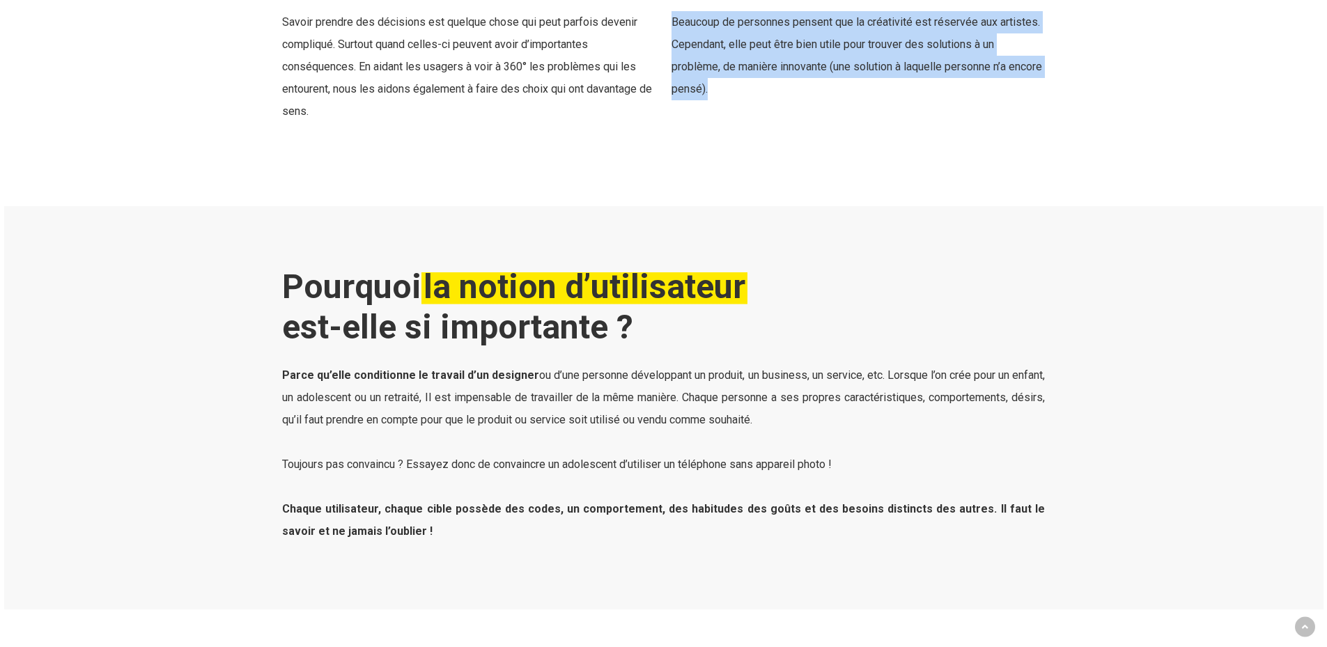
scroll to position [3902, 0]
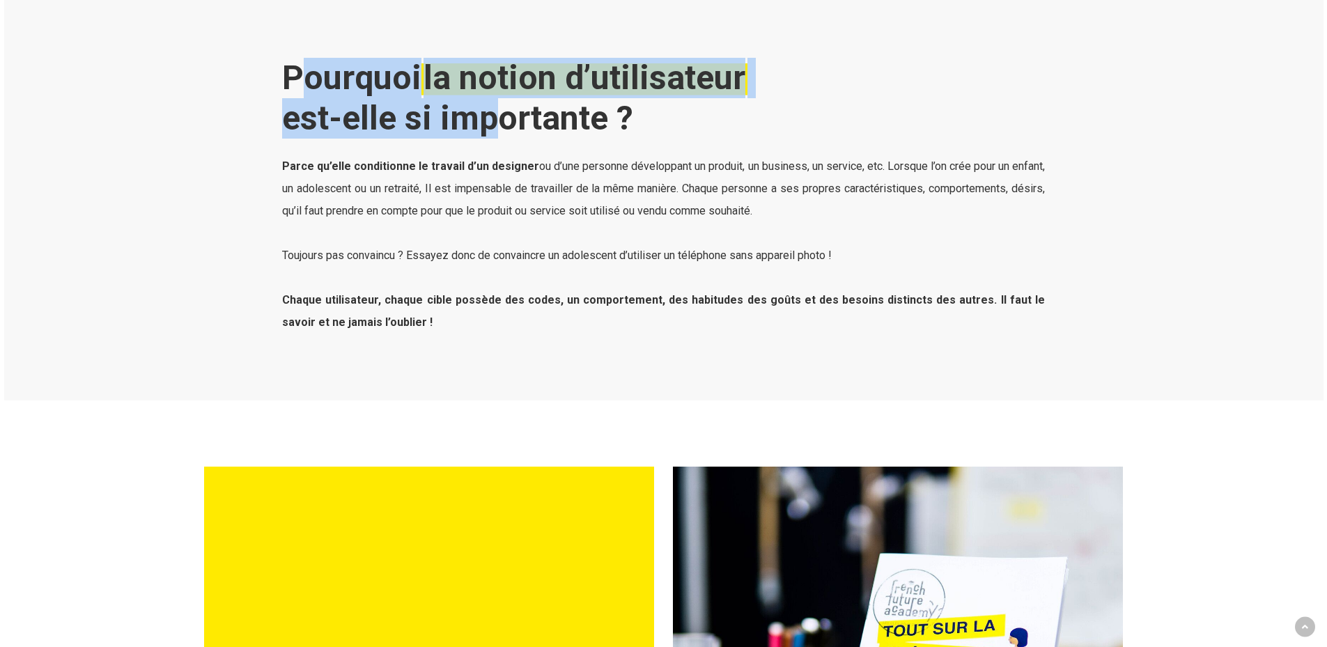
drag, startPoint x: 298, startPoint y: 50, endPoint x: 484, endPoint y: 109, distance: 195.0
click at [481, 99] on b "Pourquoi la notion d’utilisateur est-elle si importante ?" at bounding box center [514, 98] width 465 height 80
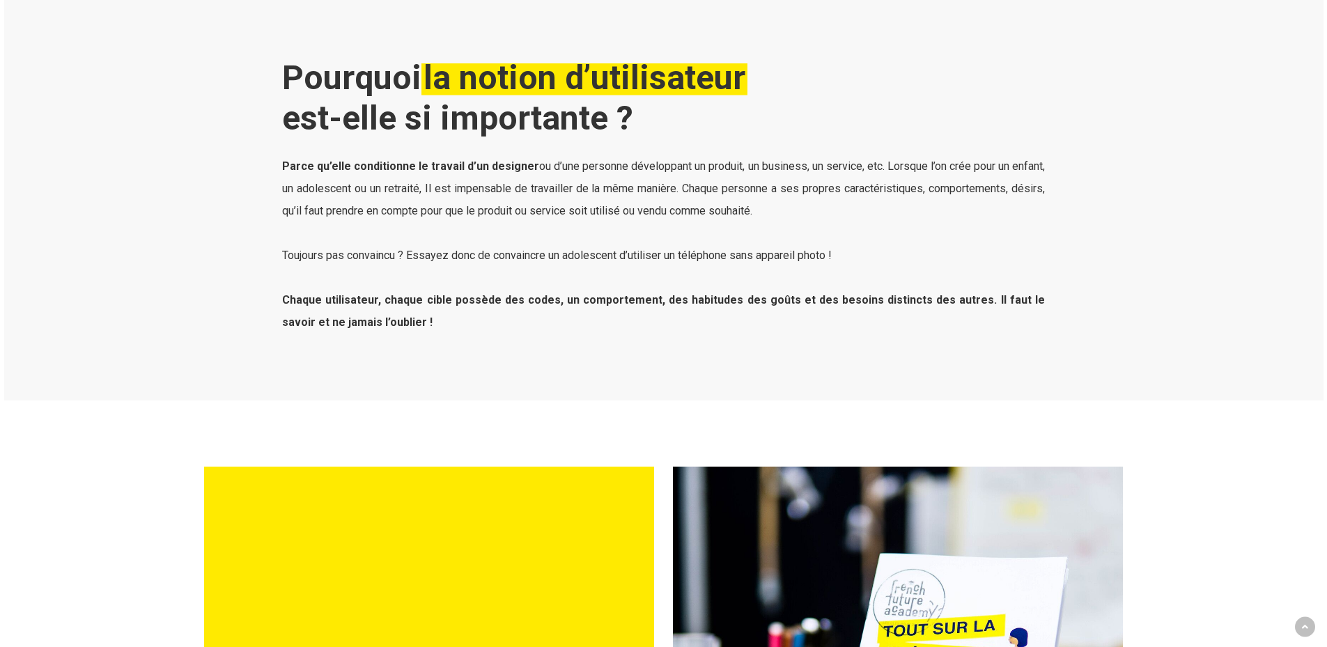
click at [493, 176] on span "Parce qu’elle conditionne le travail d’un designer ou d’une personne développan…" at bounding box center [663, 189] width 763 height 58
click at [286, 58] on b "Pourquoi la notion d’utilisateur est-elle si importante ?" at bounding box center [514, 98] width 465 height 80
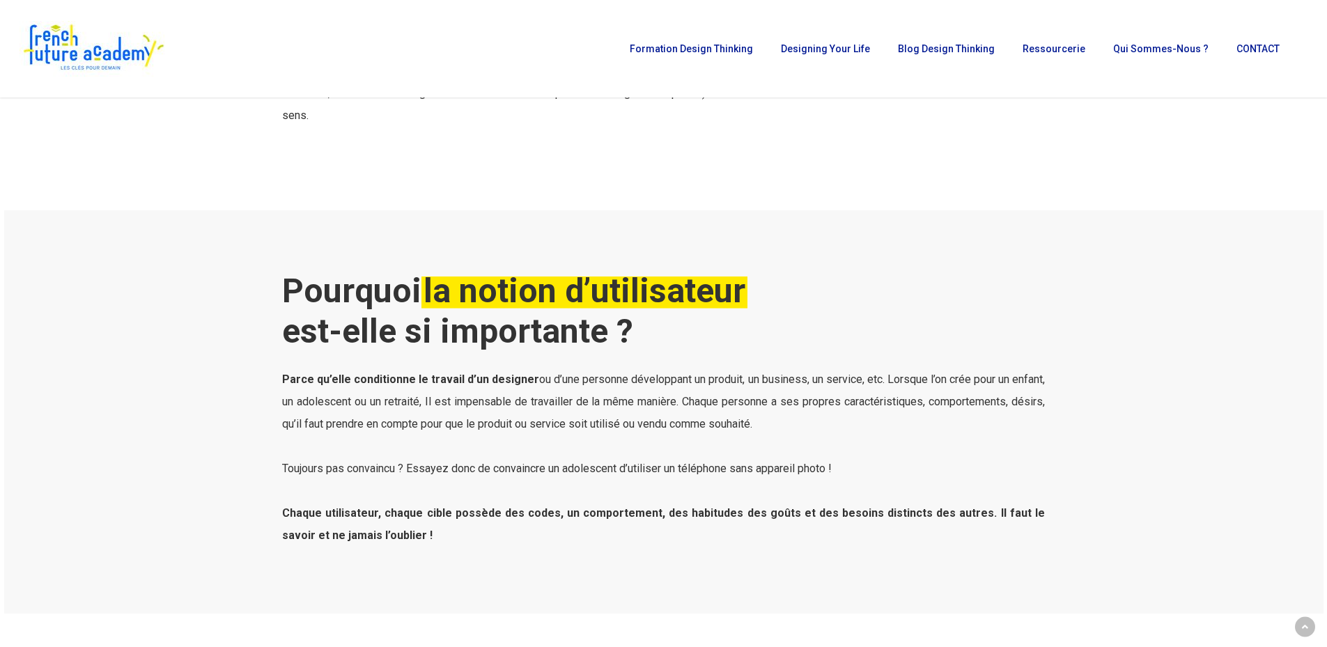
drag, startPoint x: 284, startPoint y: 49, endPoint x: 503, endPoint y: 191, distance: 261.5
click at [516, 227] on div "Pourquoi la notion d’utilisateur est-elle si importante ? Parce qu’elle conditi…" at bounding box center [663, 378] width 763 height 337
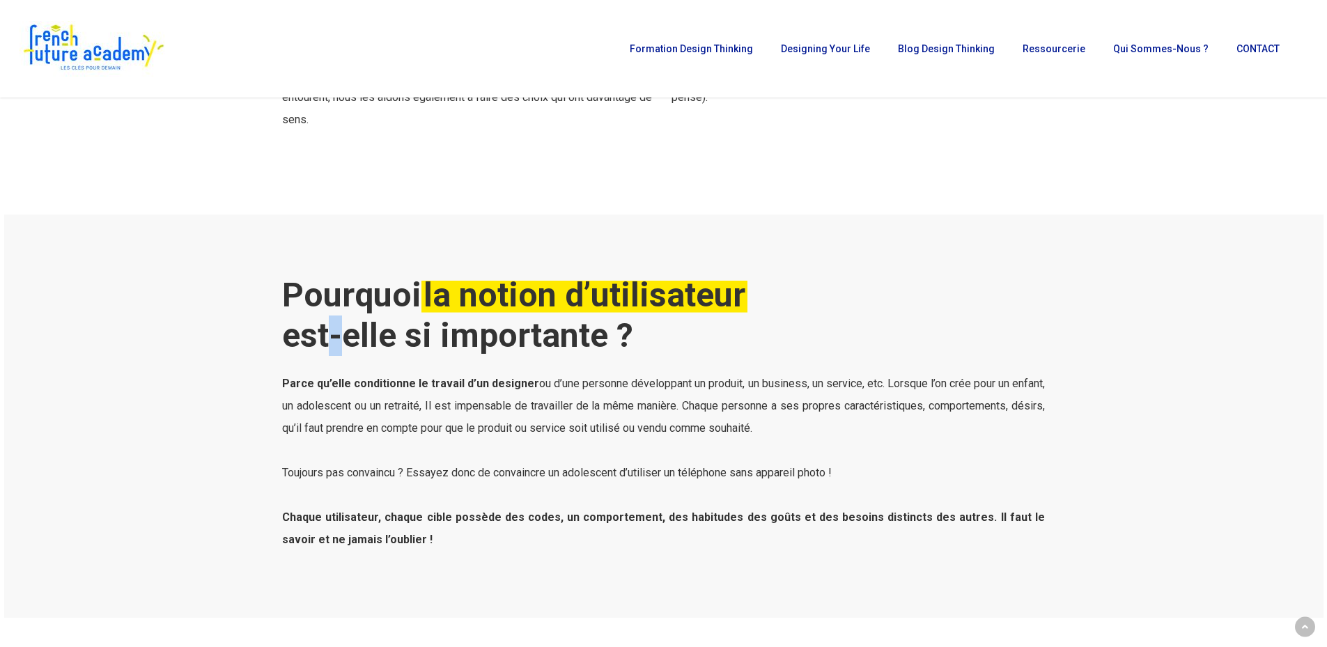
click at [323, 318] on b "Pourquoi la notion d’utilisateur est-elle si importante ?" at bounding box center [514, 315] width 465 height 80
click at [291, 275] on b "Pourquoi la notion d’utilisateur est-elle si importante ?" at bounding box center [514, 315] width 465 height 80
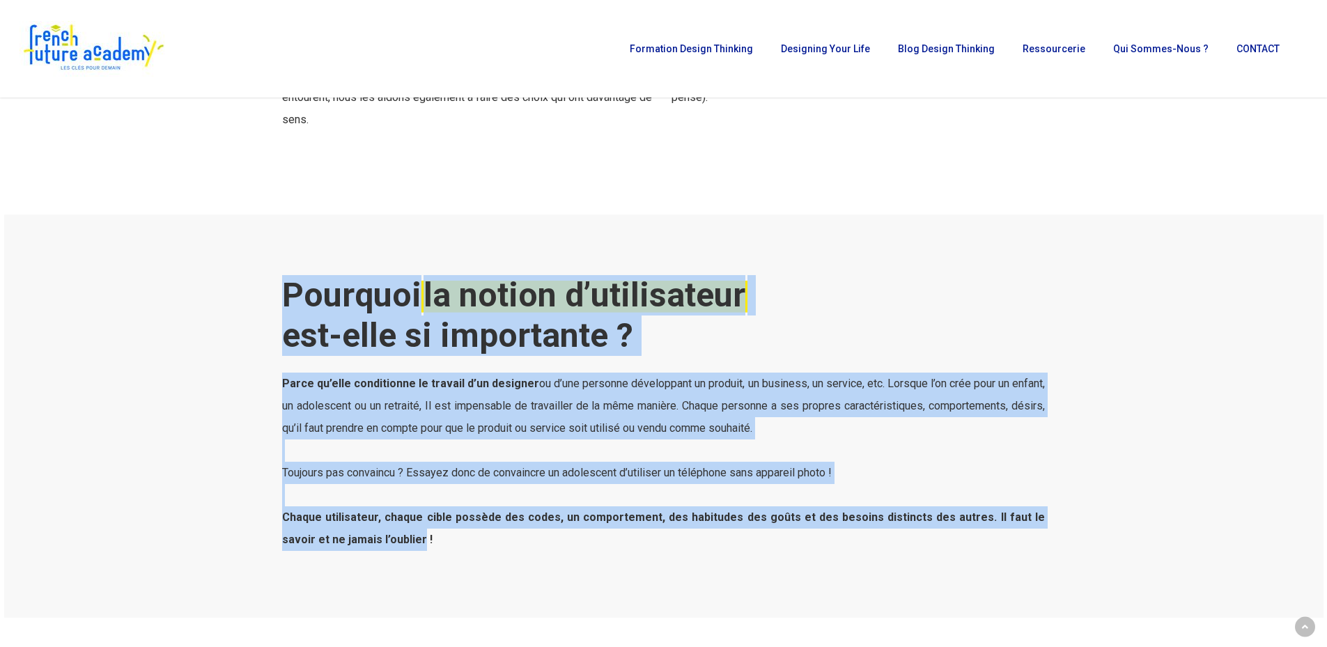
drag, startPoint x: 291, startPoint y: 272, endPoint x: 366, endPoint y: 525, distance: 264.6
click at [366, 525] on div "Pourquoi la notion d’utilisateur est-elle si importante ? Parce qu’elle conditi…" at bounding box center [663, 413] width 763 height 276
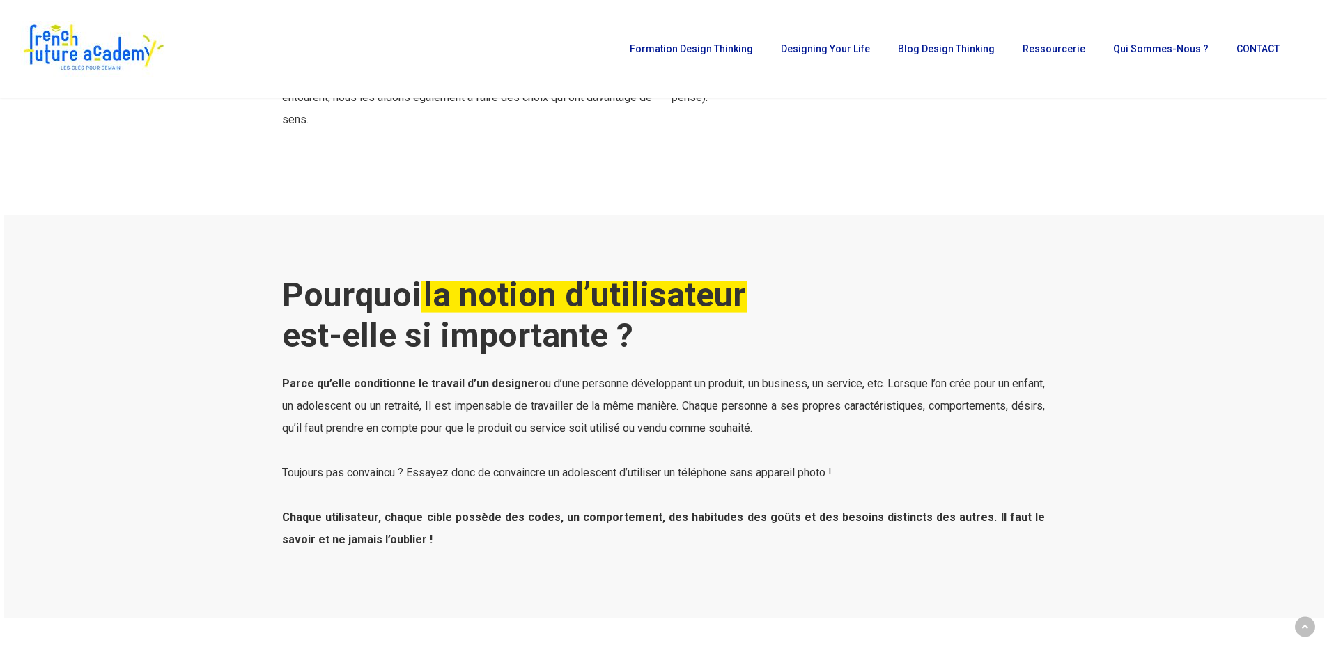
drag, startPoint x: 415, startPoint y: 519, endPoint x: 424, endPoint y: 523, distance: 10.0
click at [419, 520] on p "Parce qu’elle conditionne le travail d’un designer ou d’une personne développan…" at bounding box center [663, 462] width 763 height 178
click at [429, 525] on p "Parce qu’elle conditionne le travail d’un designer ou d’une personne développan…" at bounding box center [663, 462] width 763 height 178
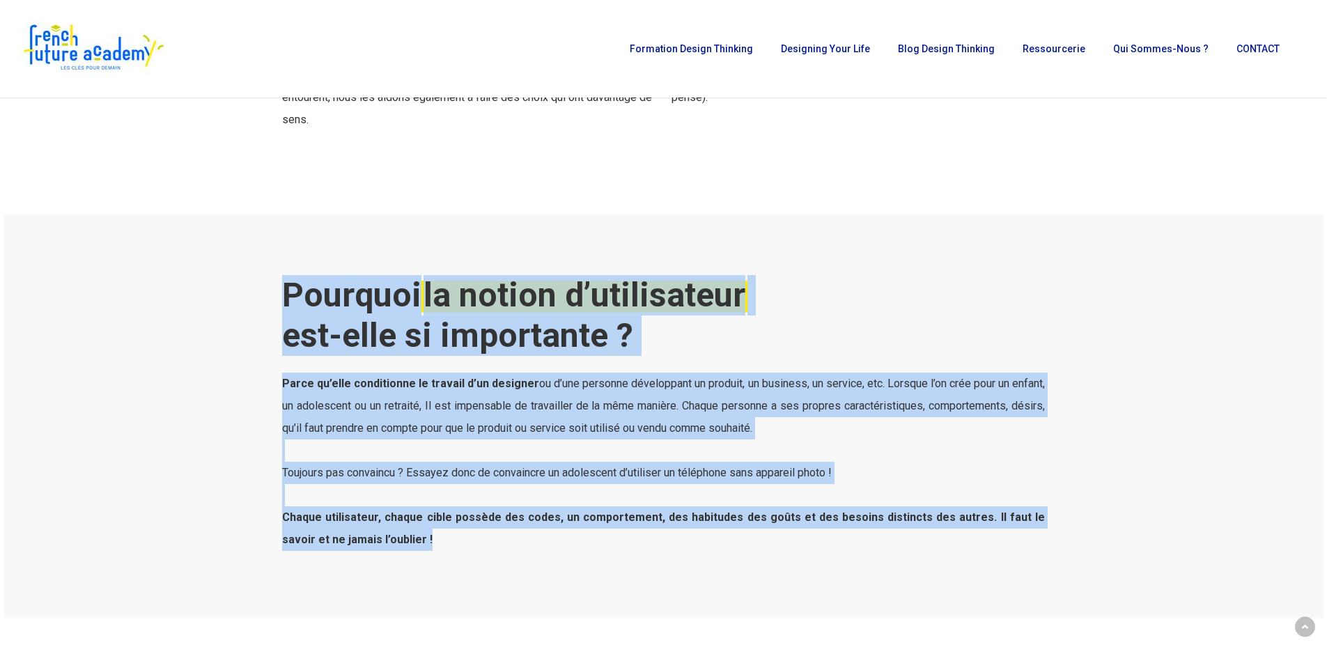
drag, startPoint x: 288, startPoint y: 279, endPoint x: 401, endPoint y: 525, distance: 270.6
click at [401, 525] on div "Pourquoi la notion d’utilisateur est-elle si importante ? Parce qu’elle conditi…" at bounding box center [663, 413] width 763 height 276
copy div "Pourquoi la notion d’utilisateur est-elle si importante ? Parce qu’elle conditi…"
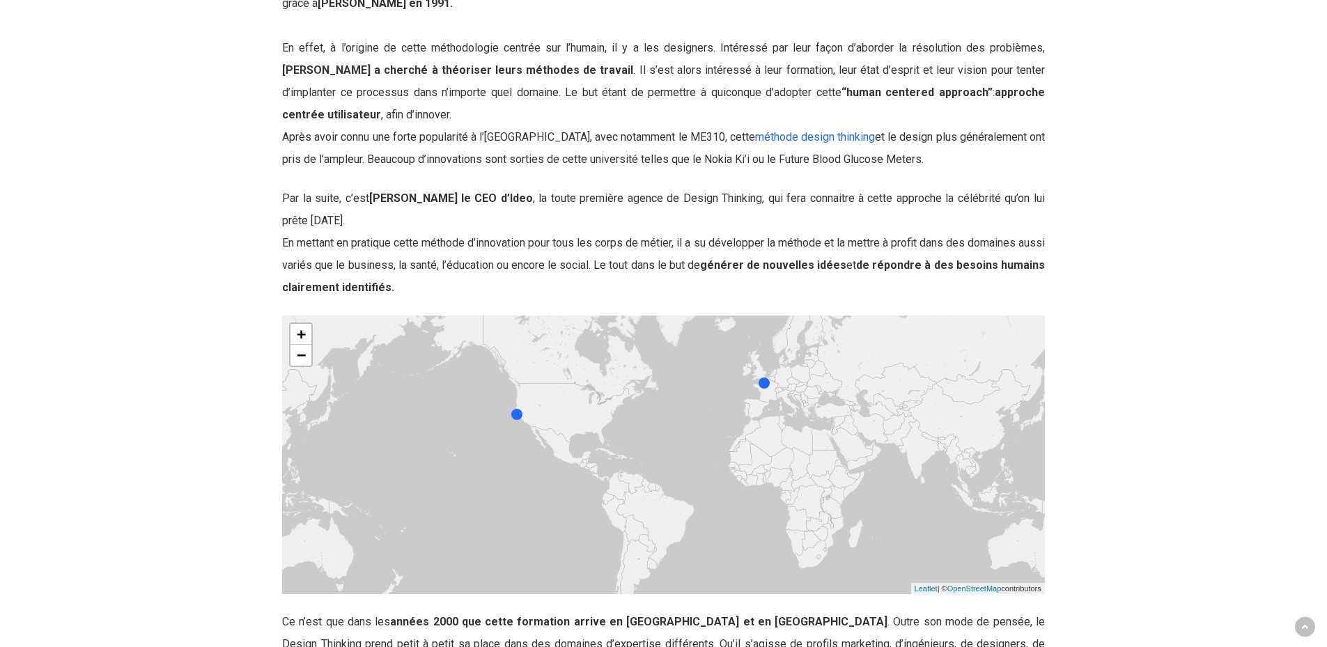
scroll to position [1803, 0]
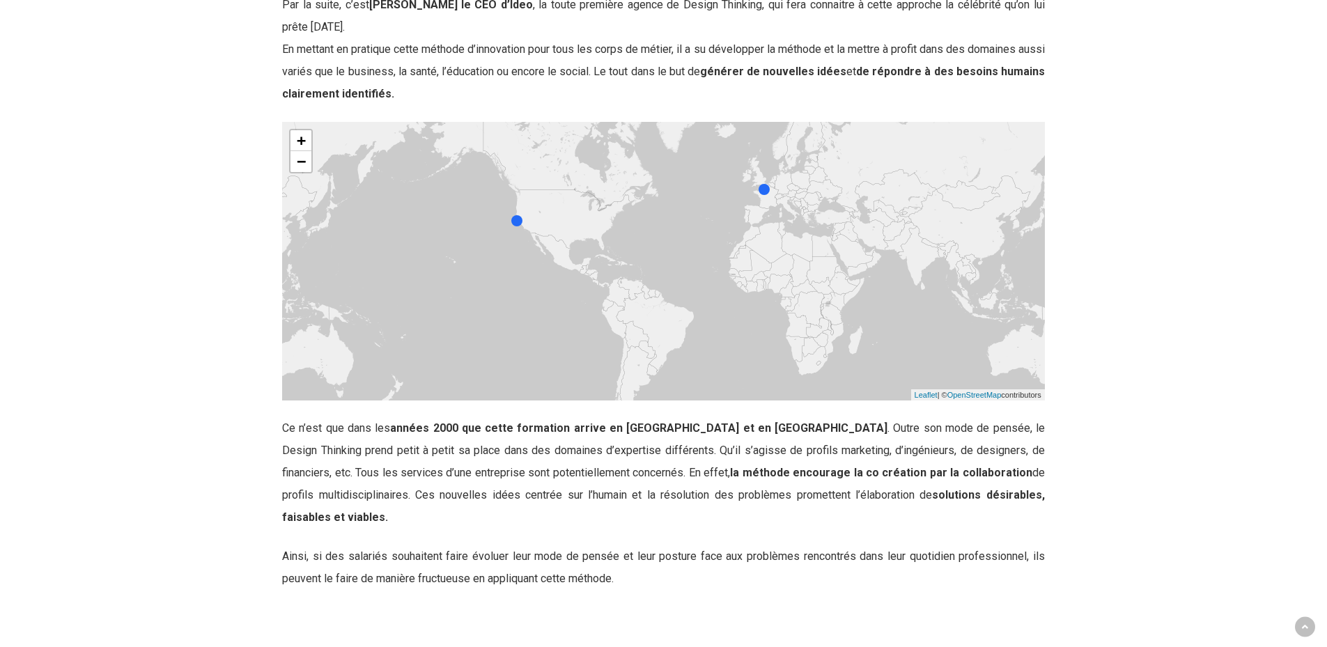
click at [512, 224] on div at bounding box center [516, 220] width 11 height 11
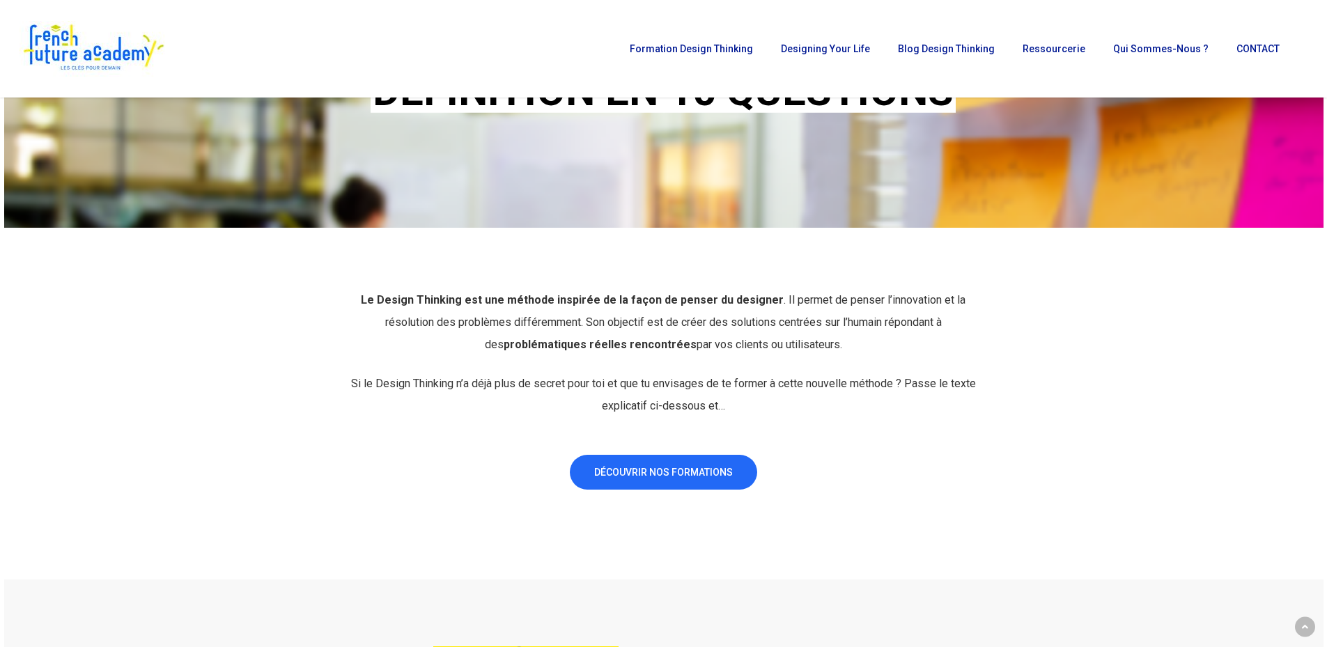
scroll to position [0, 0]
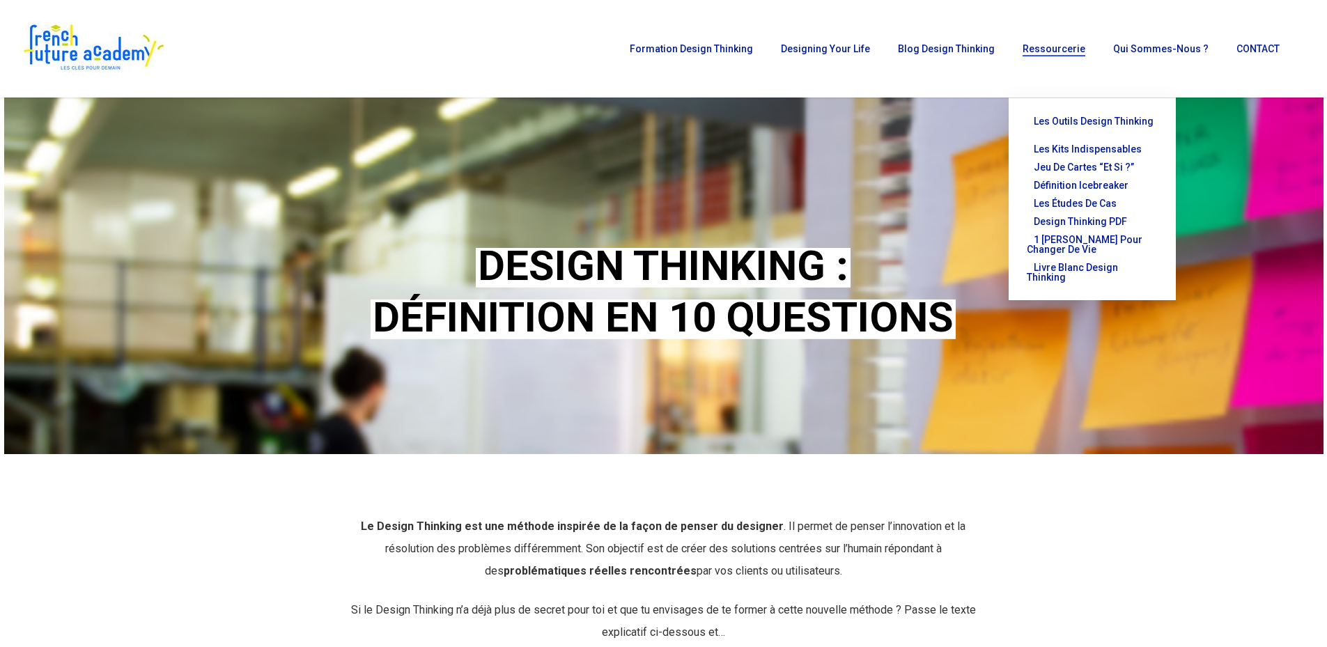
click at [1087, 117] on span "Les outils Design Thinking" at bounding box center [1094, 121] width 120 height 11
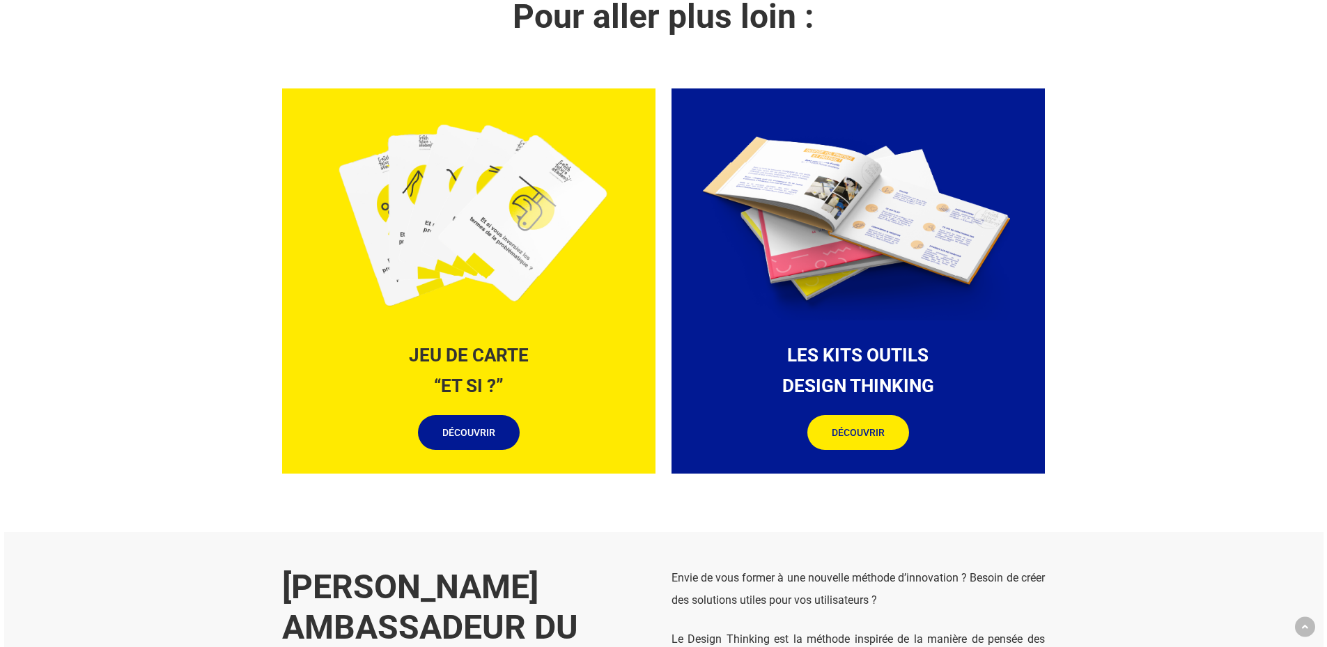
scroll to position [1533, 0]
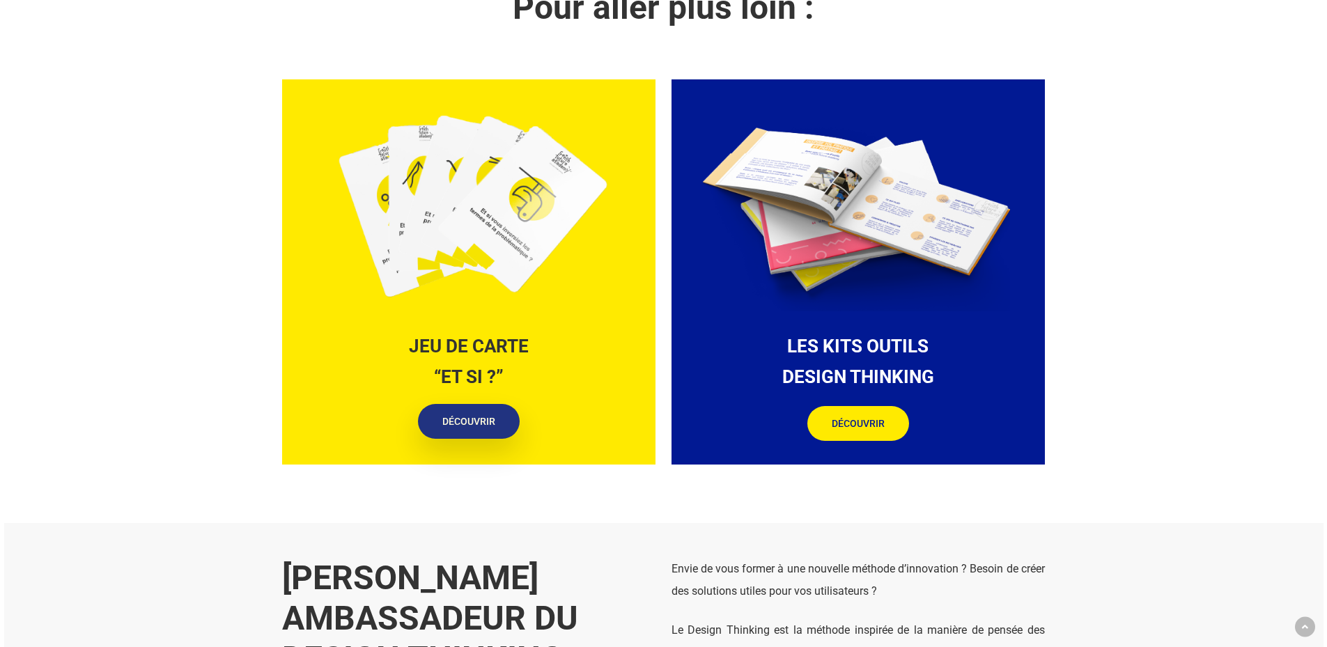
click at [475, 415] on span "DÉCOUVRIR" at bounding box center [468, 422] width 53 height 14
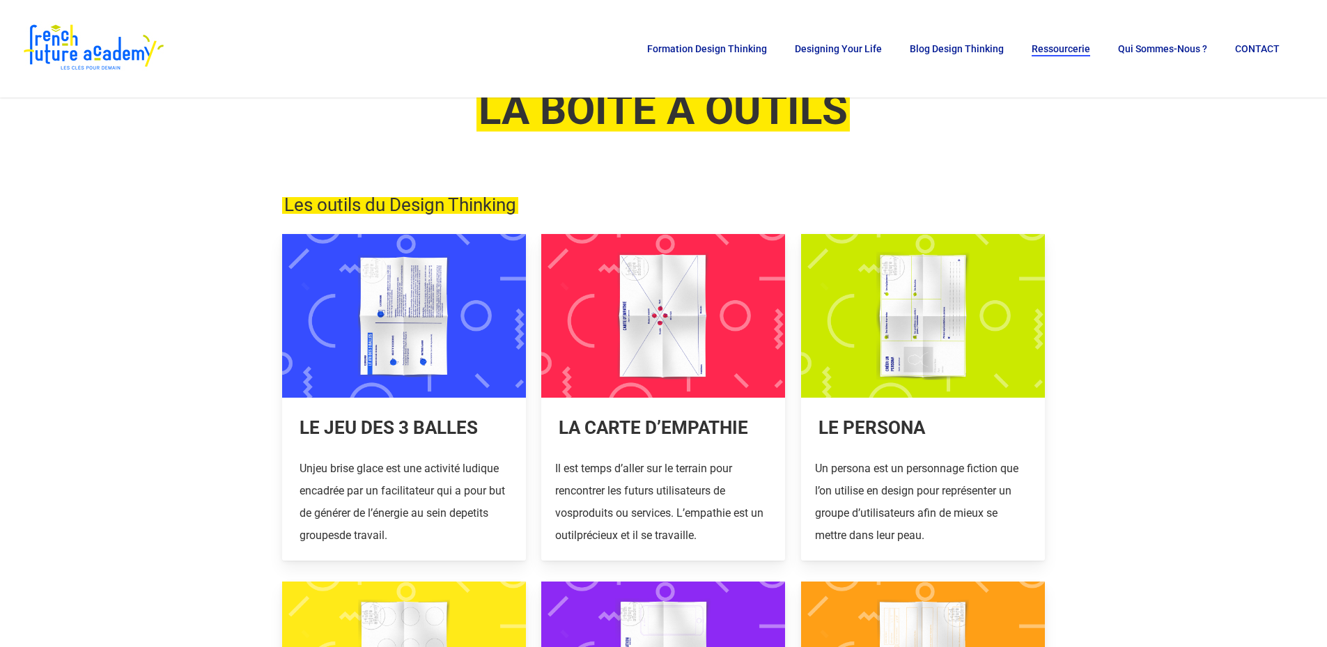
scroll to position [70, 0]
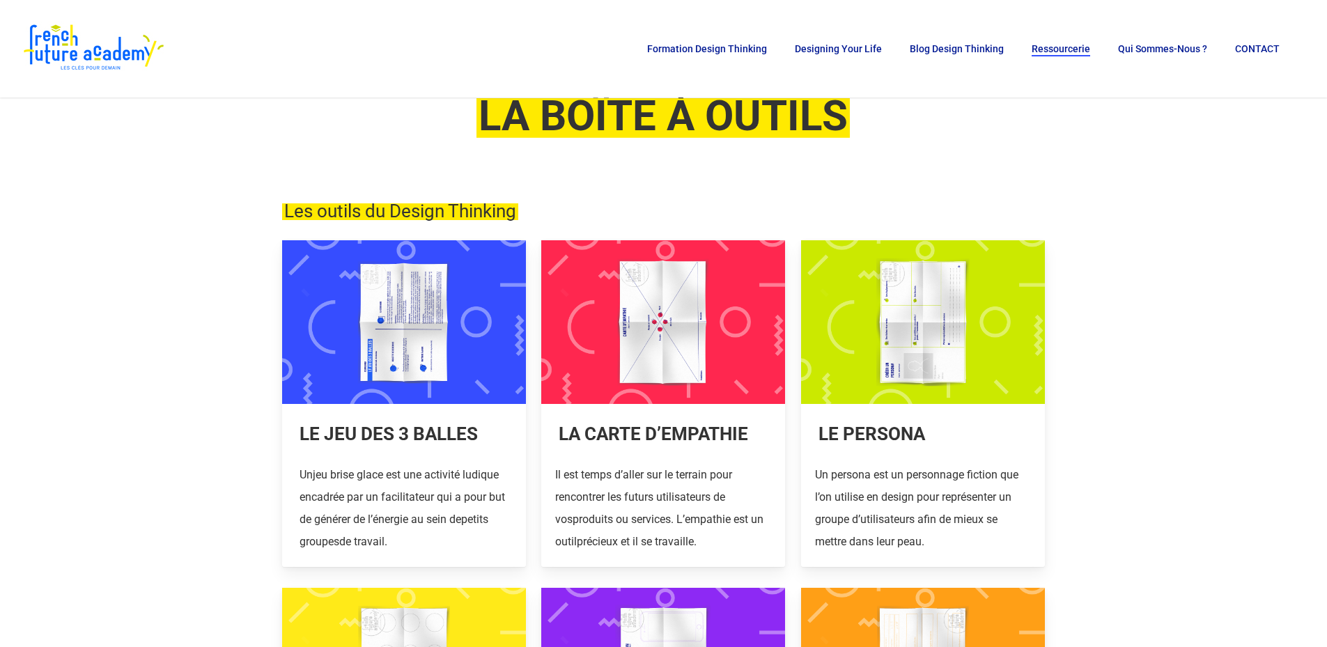
click at [643, 322] on link at bounding box center [663, 403] width 244 height 327
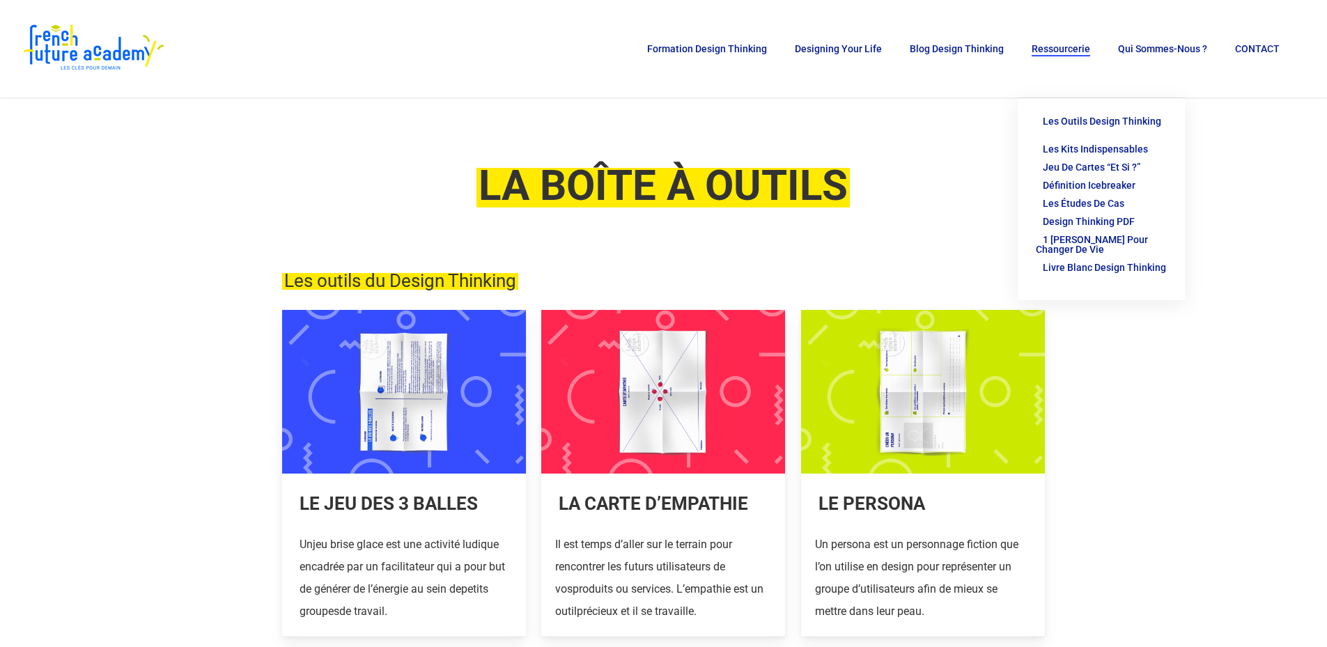
click at [1101, 262] on span "Livre Blanc Design Thinking" at bounding box center [1104, 267] width 123 height 11
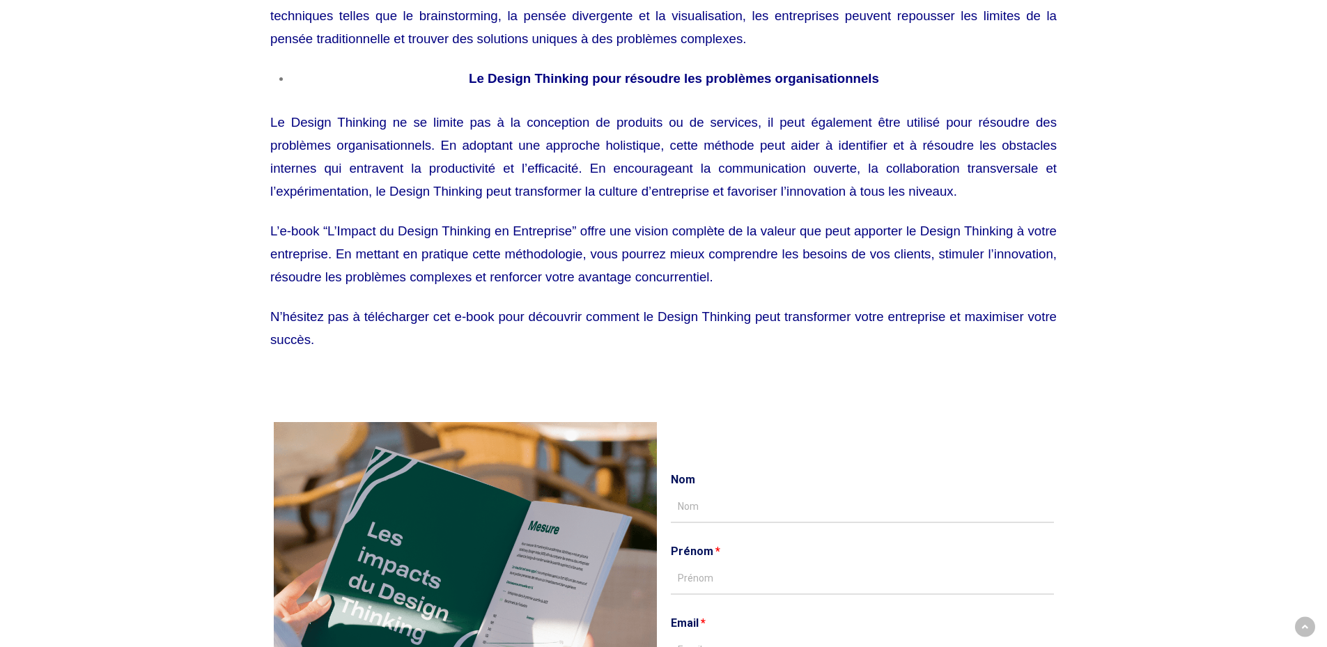
scroll to position [1254, 0]
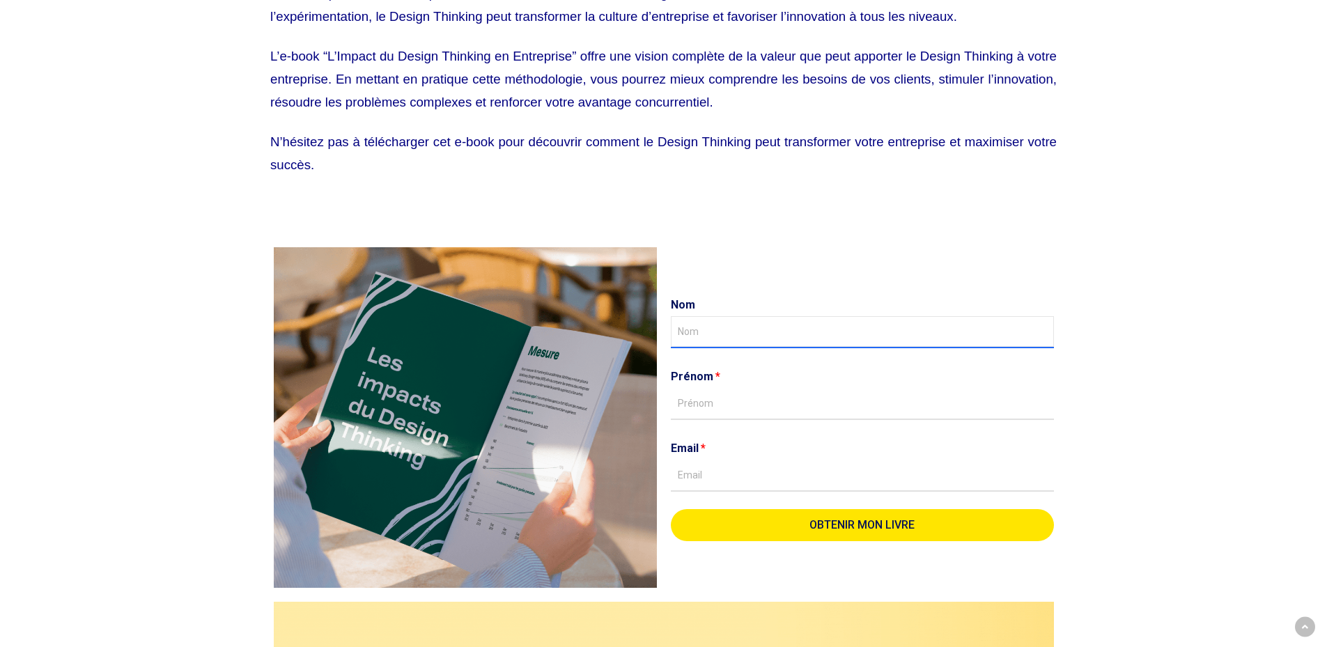
click at [715, 347] on input "Nom" at bounding box center [862, 332] width 383 height 32
type input "Mamou"
type input "Fatima-Zahra"
type input "fatimazahra.mamou@gmail.com"
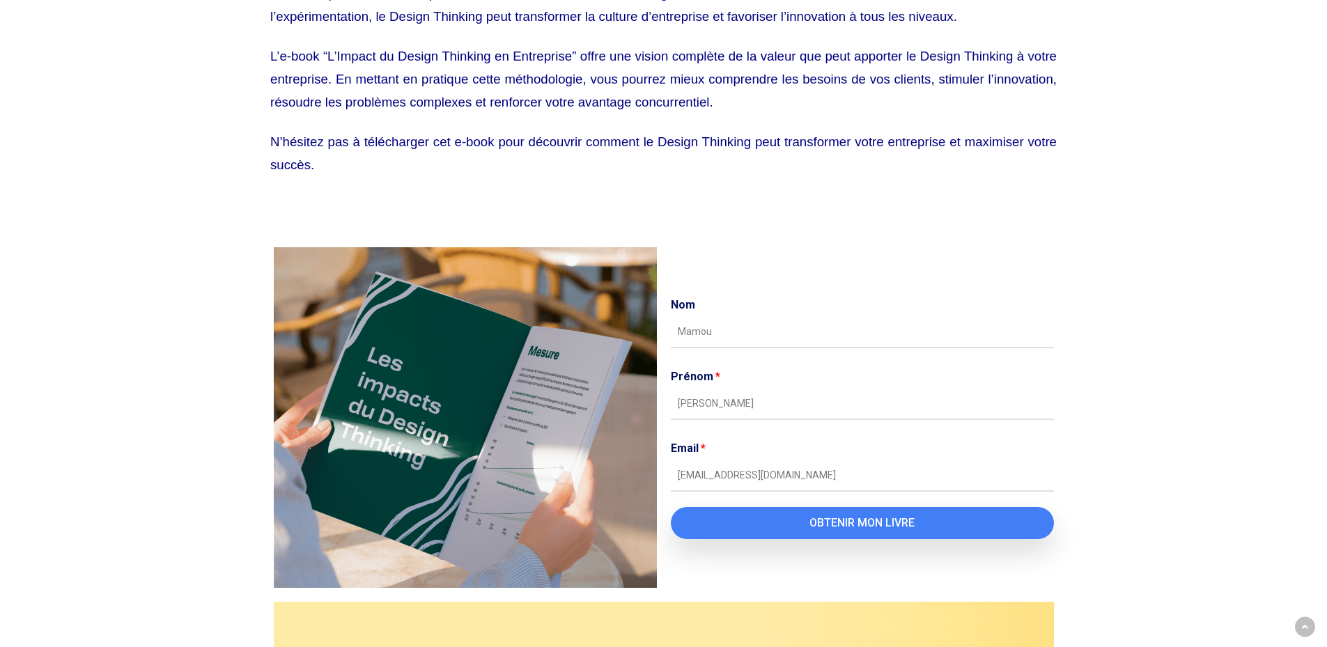
drag, startPoint x: 918, startPoint y: 543, endPoint x: 917, endPoint y: 535, distance: 7.8
click at [918, 543] on div "Nom Mamou Prénom Fatima-Zahra Email fatimazahra.mamou@gmail.com OBTENIR MON LIV…" at bounding box center [863, 426] width 390 height 265
click at [914, 525] on span "OBTENIR MON LIVRE" at bounding box center [862, 523] width 105 height 11
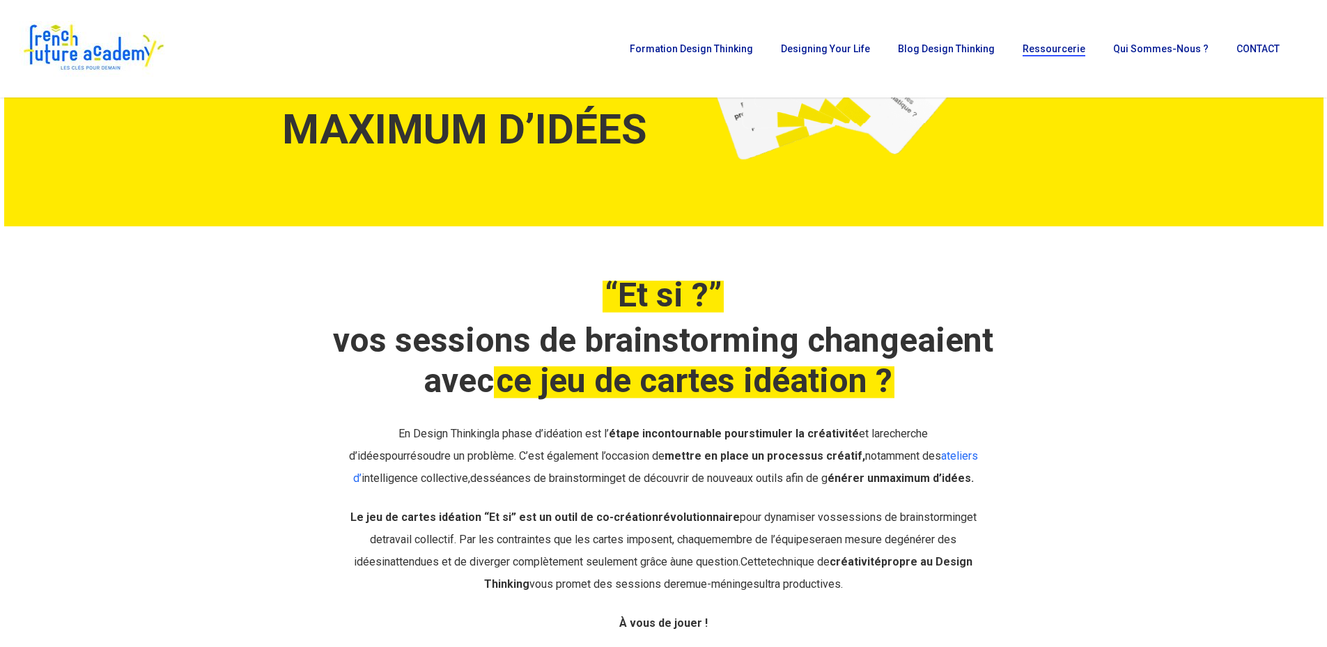
scroll to position [139, 0]
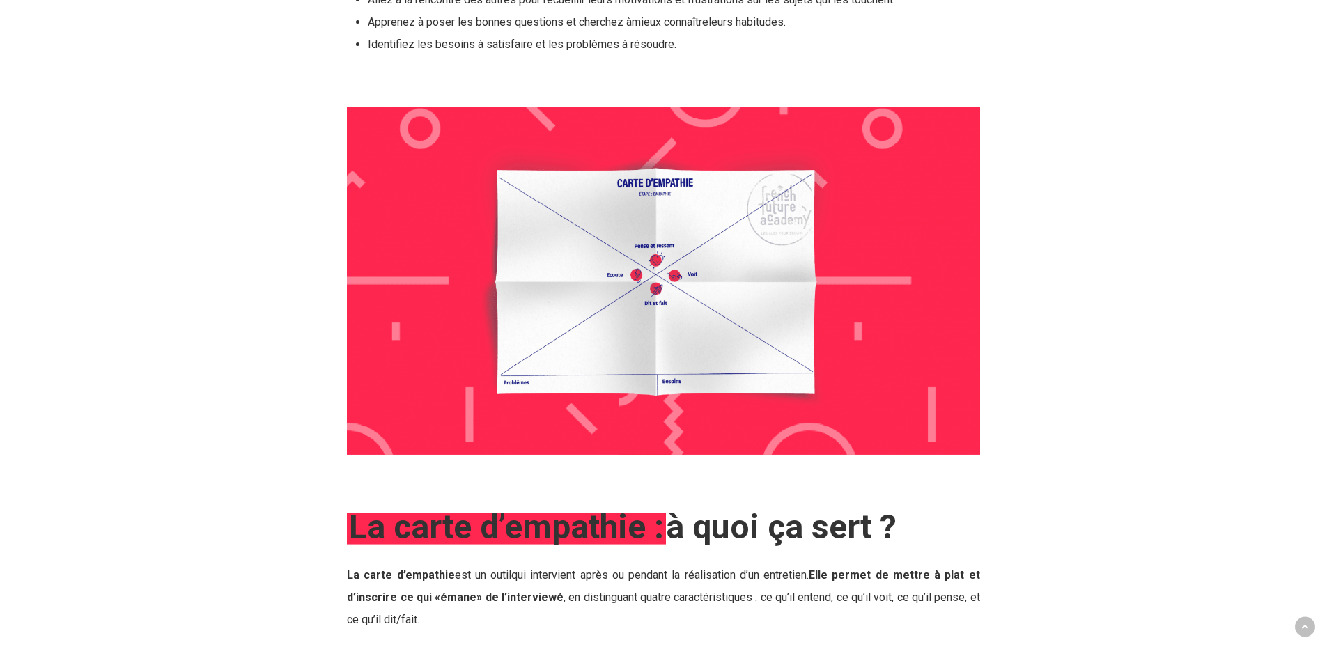
scroll to position [906, 0]
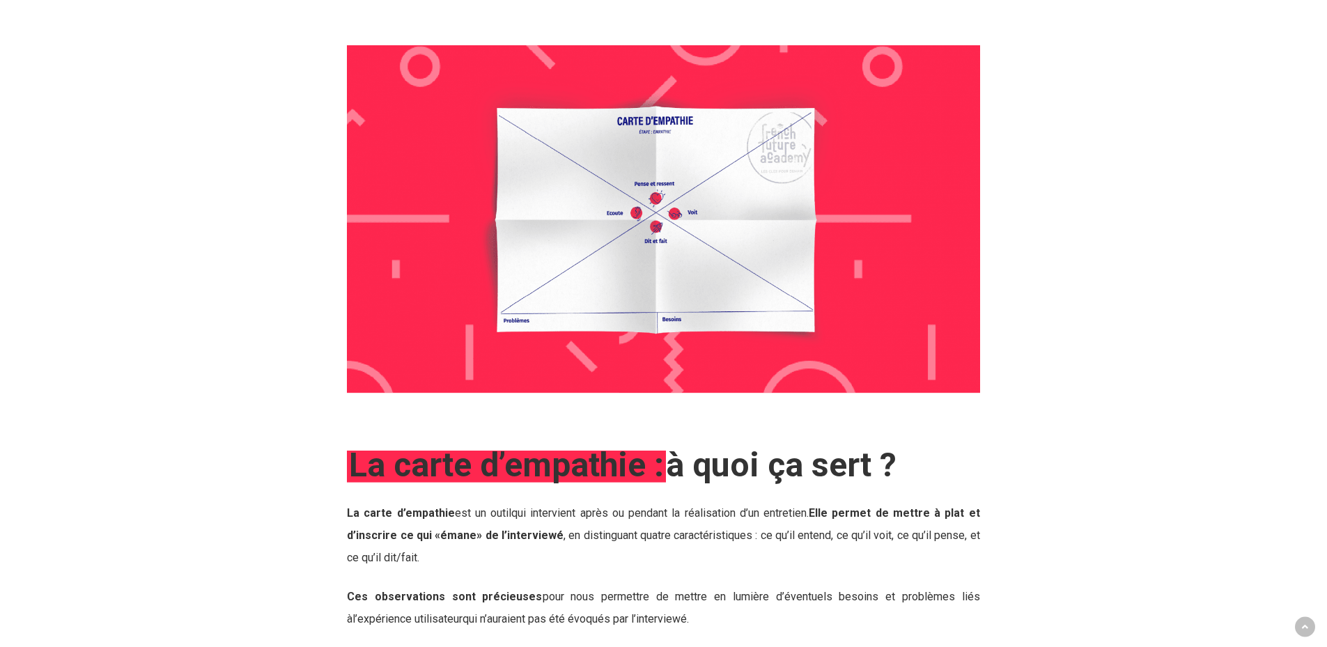
click at [622, 241] on img at bounding box center [663, 219] width 633 height 348
click at [672, 221] on img at bounding box center [663, 219] width 633 height 348
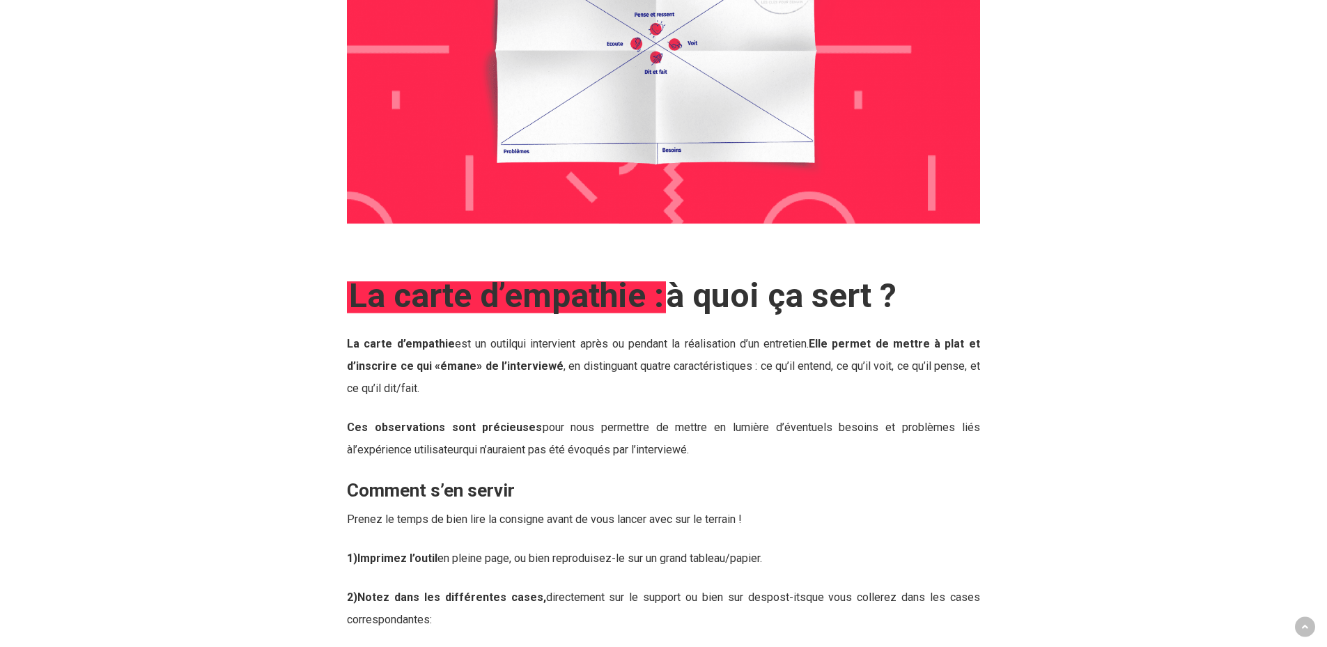
scroll to position [1185, 0]
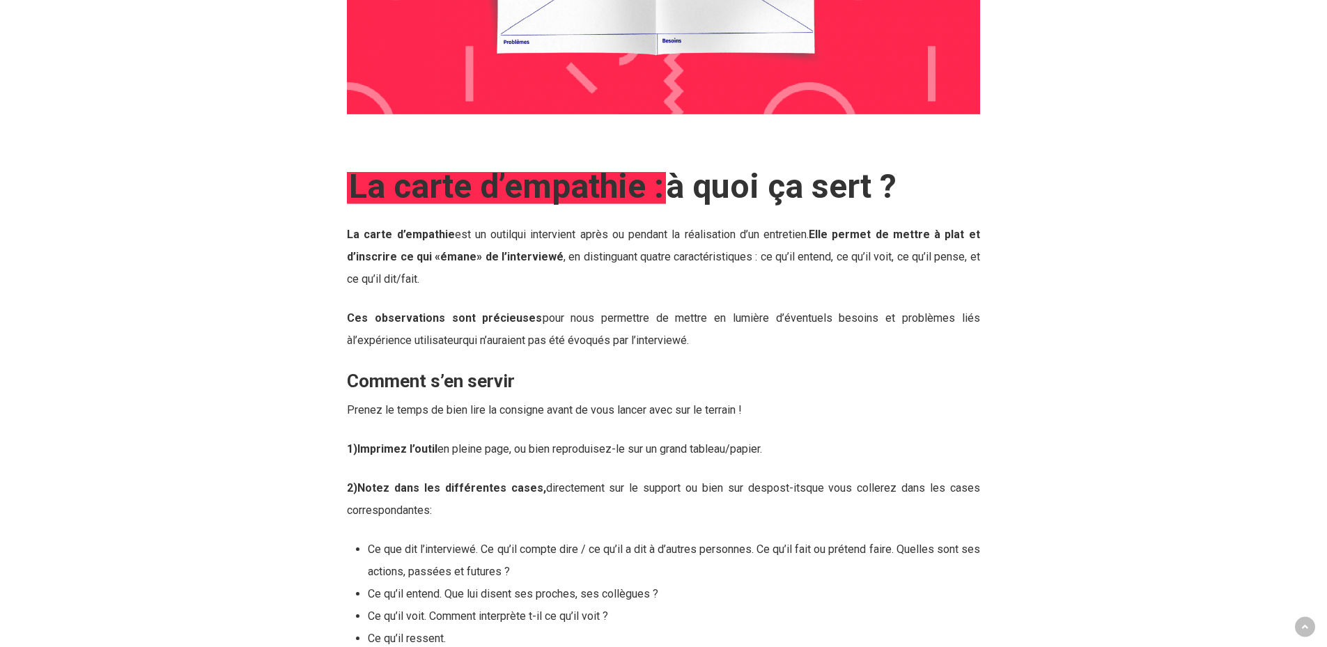
click at [766, 202] on strong "La carte d’empathie : à quoi ça sert ?" at bounding box center [622, 187] width 550 height 40
drag, startPoint x: 975, startPoint y: 183, endPoint x: 417, endPoint y: 198, distance: 557.6
click at [350, 184] on h2 "La carte d’empathie : à quoi ça sert ?" at bounding box center [663, 187] width 633 height 40
click at [591, 355] on p "Ces observations sont précieuses pour nous permettre de mettre en lumière d’éve…" at bounding box center [663, 337] width 633 height 61
click at [371, 183] on em "La carte d’empathie :" at bounding box center [506, 187] width 319 height 40
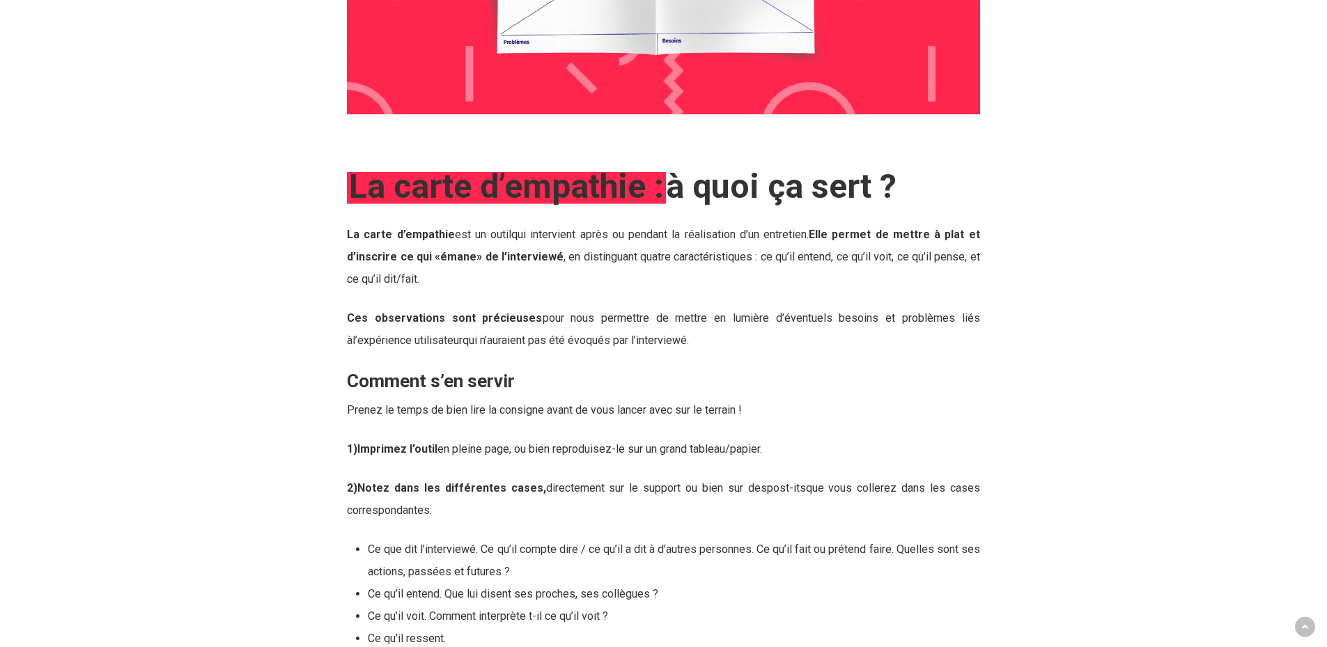
drag, startPoint x: 341, startPoint y: 183, endPoint x: 934, endPoint y: 172, distance: 593.0
click at [934, 172] on div "La carte d’empathie : à quoi ça sert ? La carte d’ empathie est un outil qui in…" at bounding box center [663, 430] width 649 height 527
click at [934, 172] on h2 "La carte d’empathie : à quoi ça sert ?" at bounding box center [663, 187] width 633 height 40
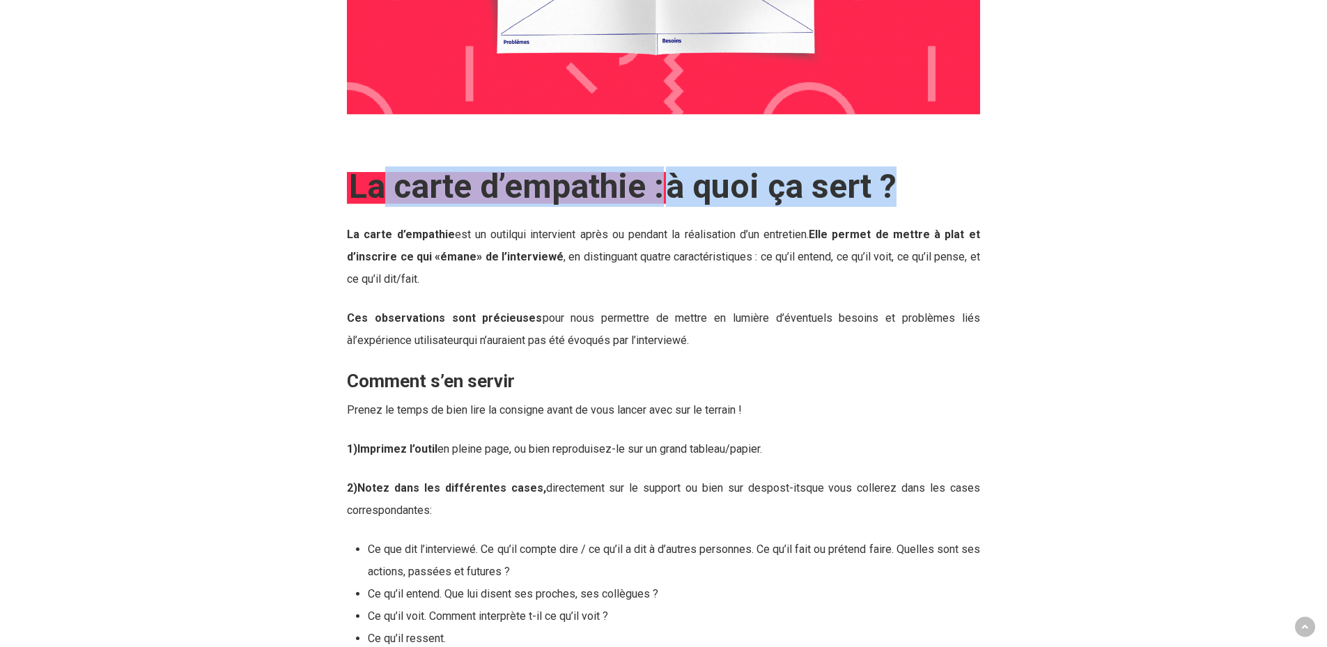
drag, startPoint x: 934, startPoint y: 172, endPoint x: 380, endPoint y: 175, distance: 554.6
click at [383, 173] on h2 "La carte d’empathie : à quoi ça sert ?" at bounding box center [663, 187] width 633 height 40
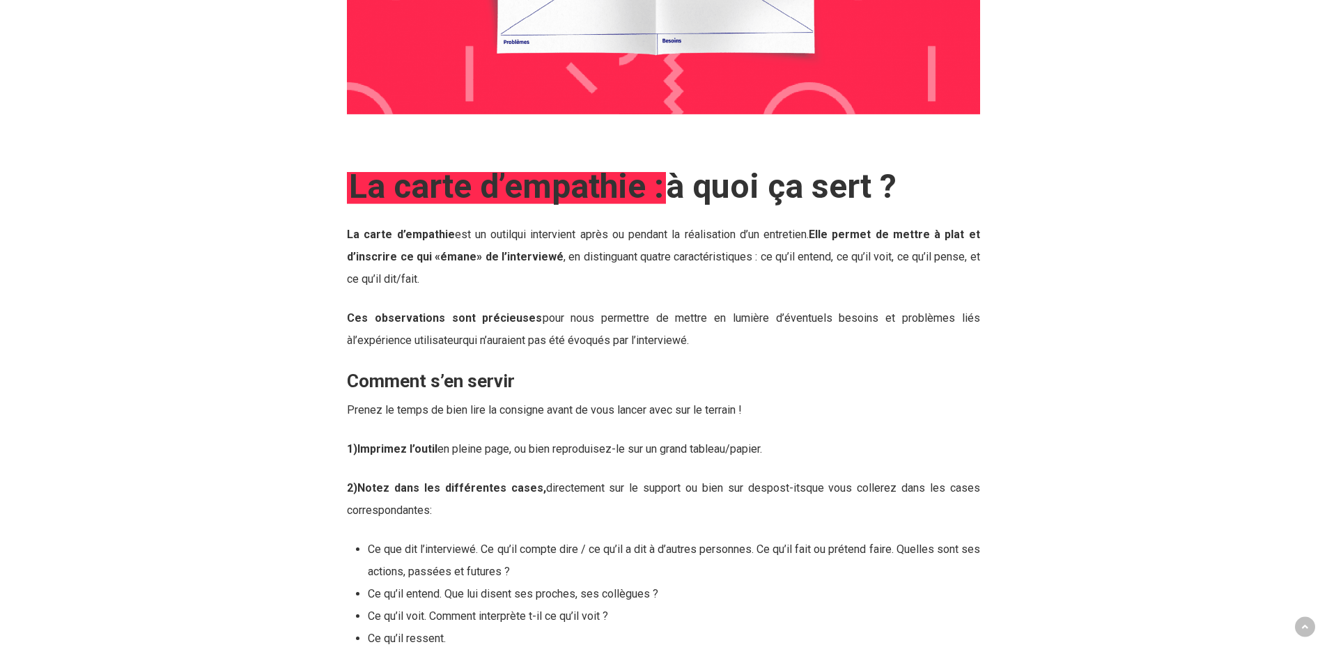
click at [658, 242] on p "La carte d’ empathie est un outil qui intervient après ou pendant la réalisatio…" at bounding box center [663, 266] width 633 height 84
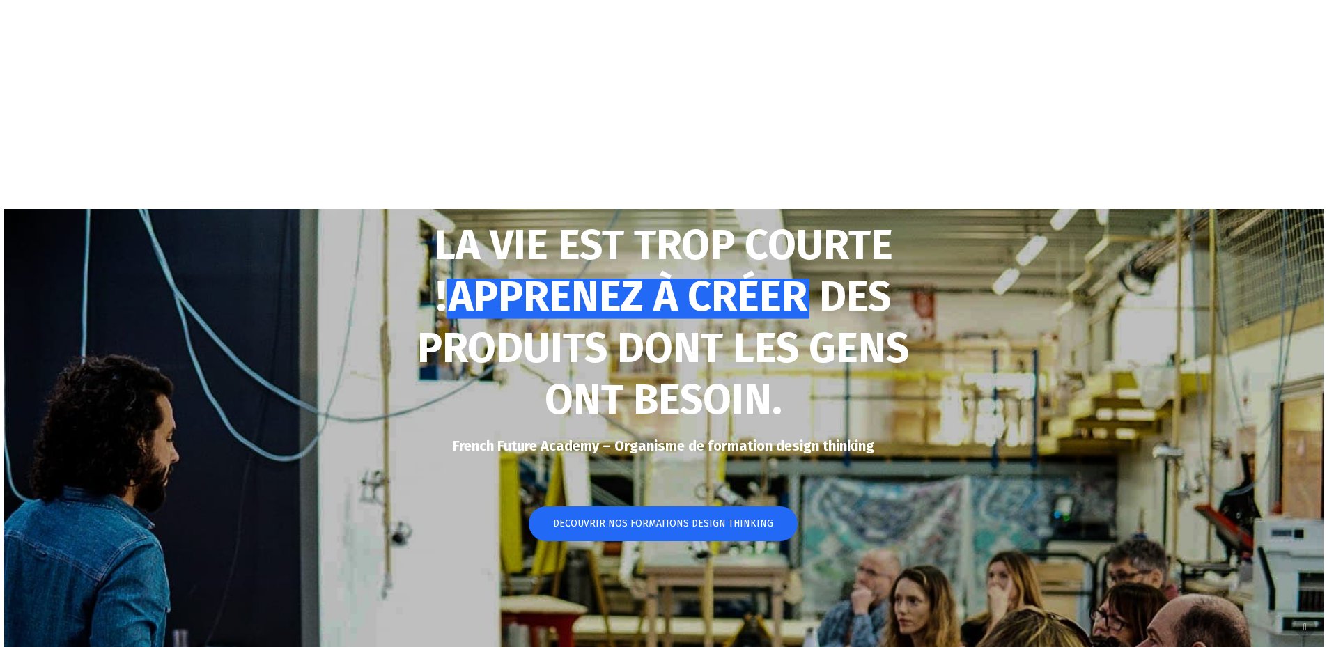
scroll to position [697, 0]
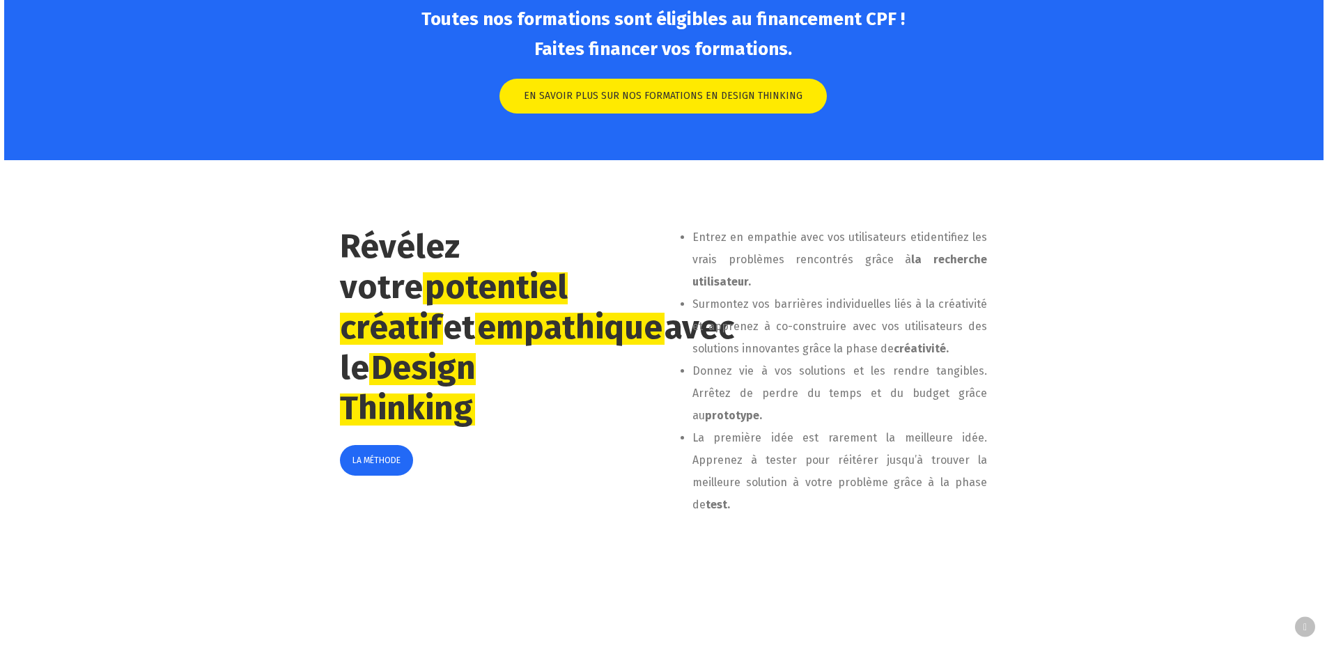
click at [320, 431] on div at bounding box center [298, 388] width 66 height 325
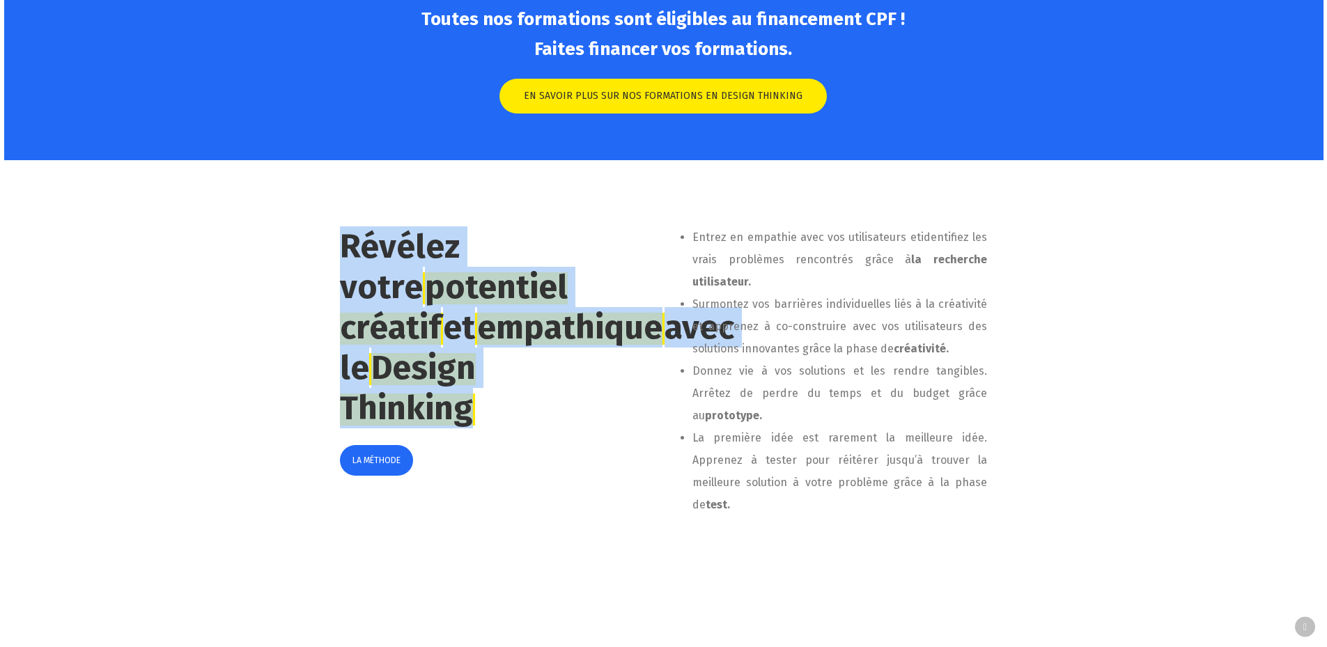
drag, startPoint x: 348, startPoint y: 233, endPoint x: 525, endPoint y: 450, distance: 280.8
click at [525, 429] on h2 "Révélez votre potentiel créatif et empathique avec le Design Thinking" at bounding box center [464, 327] width 249 height 202
drag, startPoint x: 514, startPoint y: 450, endPoint x: 345, endPoint y: 244, distance: 266.8
click at [348, 244] on h2 "Révélez votre potentiel créatif et empathique avec le Design Thinking" at bounding box center [464, 327] width 249 height 202
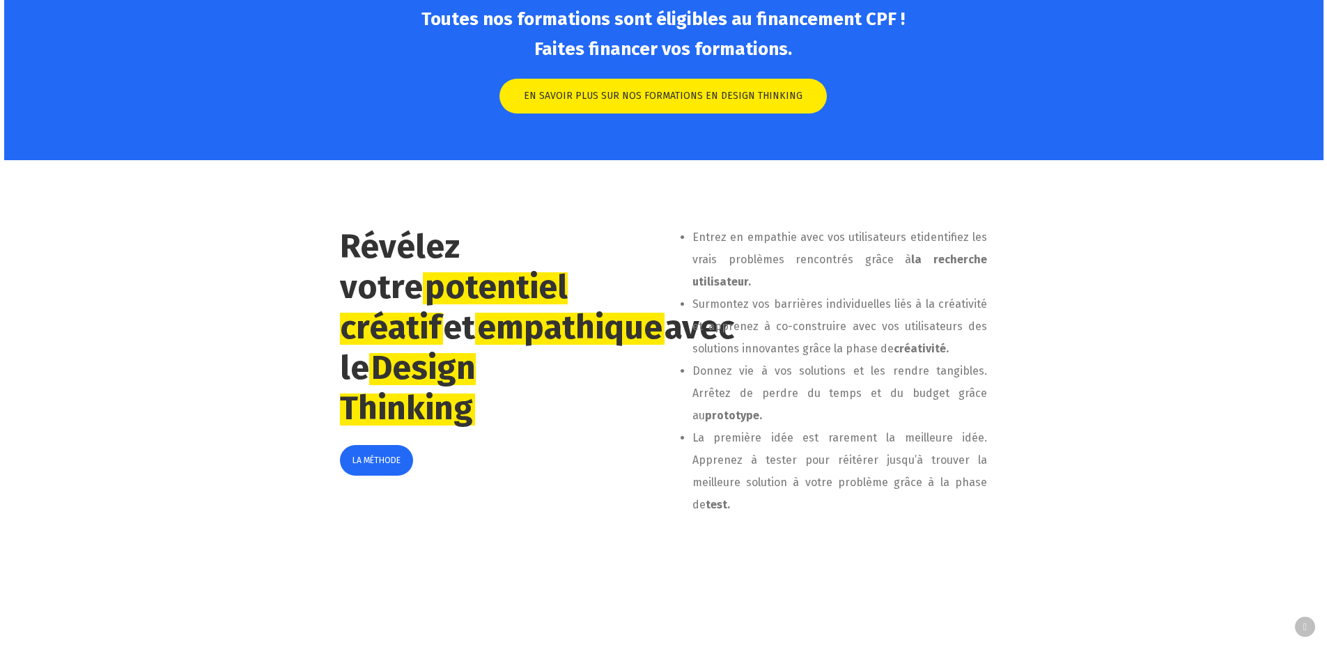
click at [602, 305] on div at bounding box center [630, 388] width 66 height 325
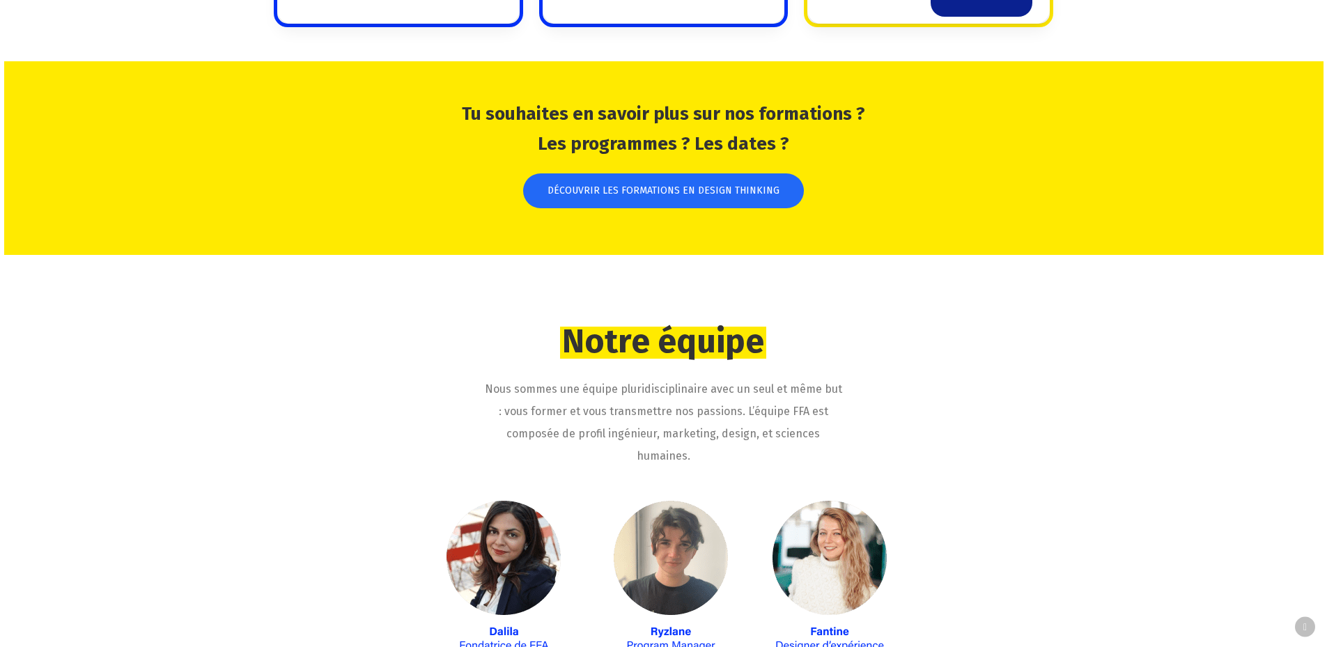
scroll to position [1951, 0]
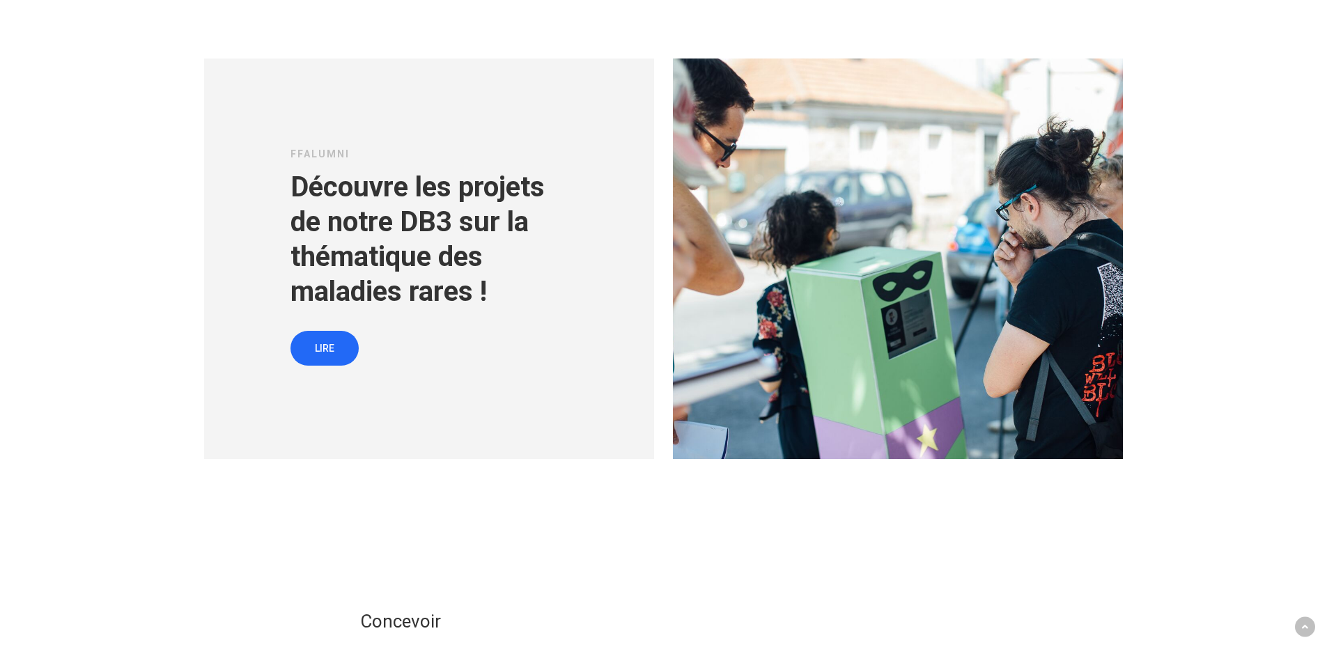
scroll to position [3832, 0]
